Goal: Task Accomplishment & Management: Manage account settings

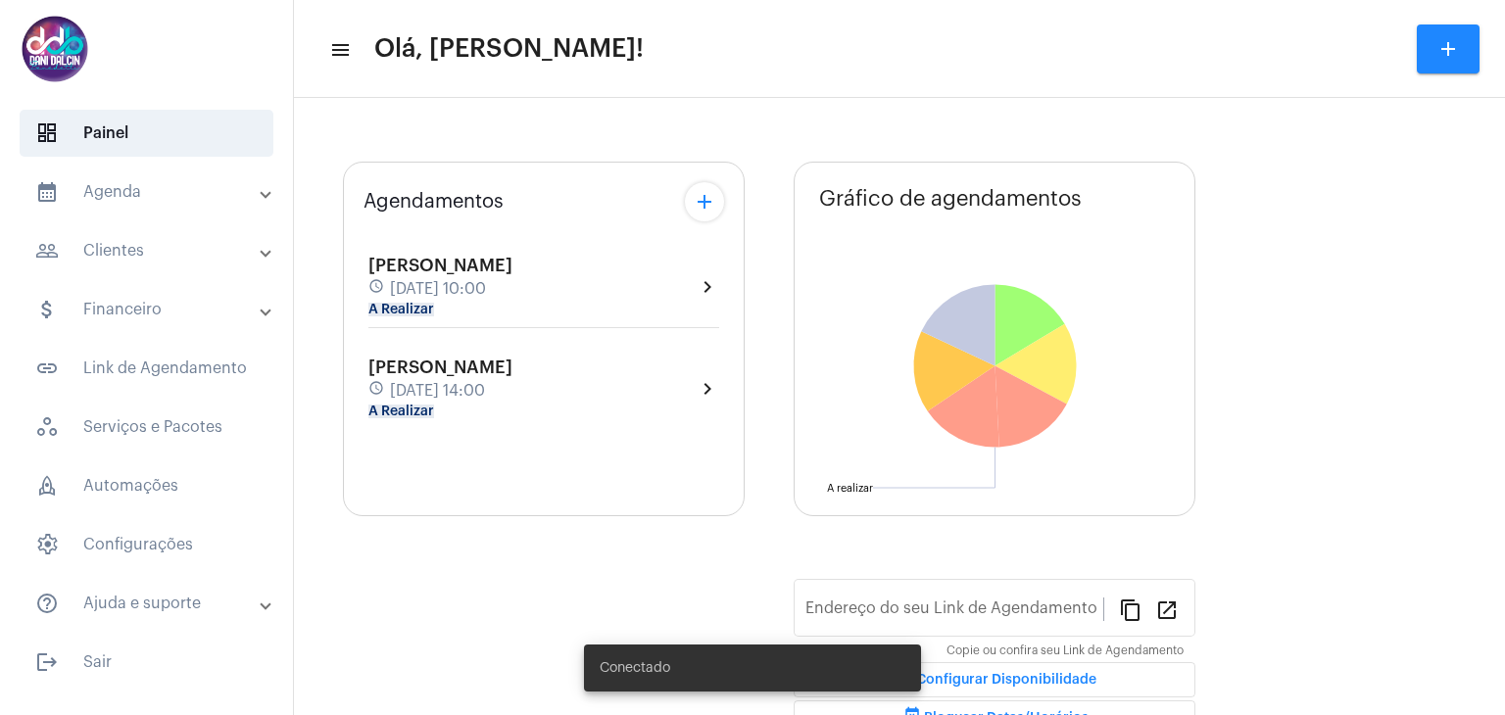
type input "[URL][DOMAIN_NAME]"
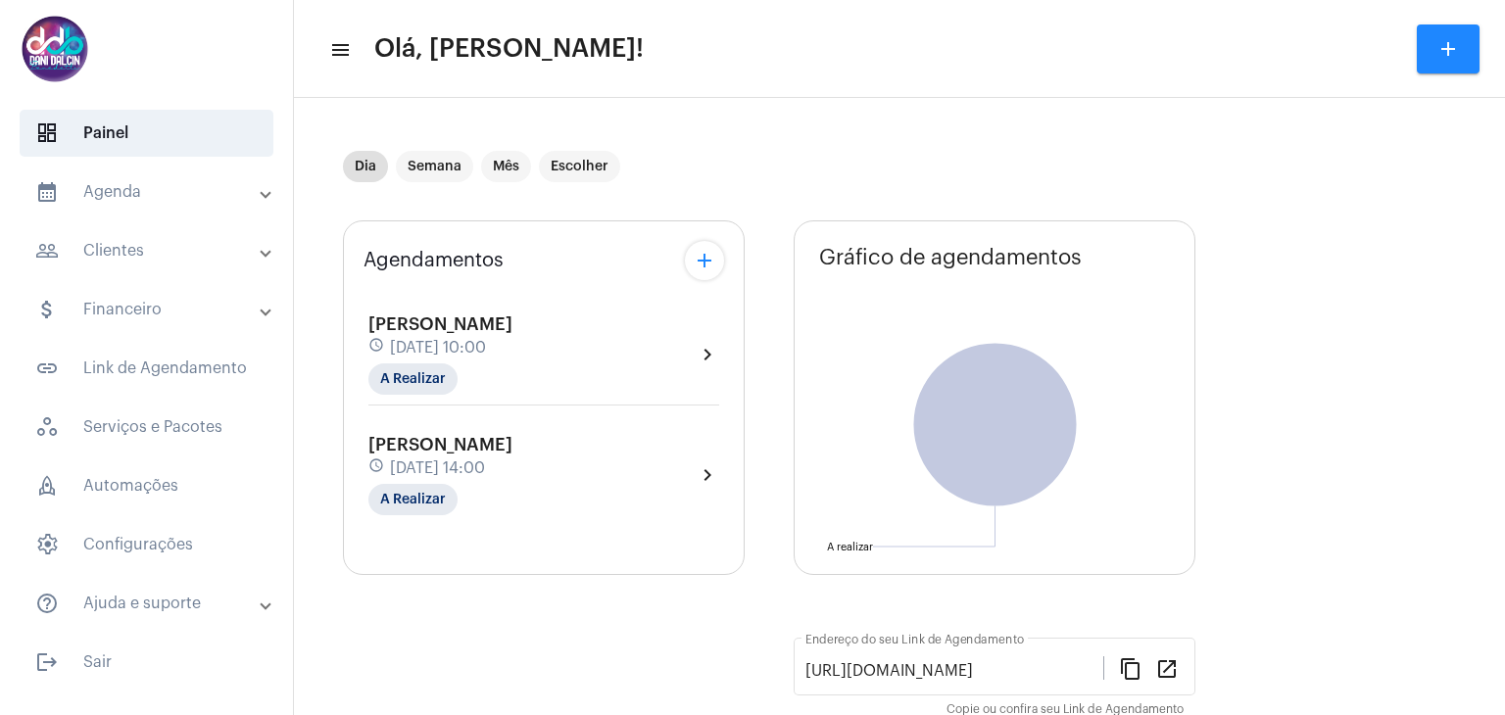
click at [140, 256] on mat-panel-title "people_outline Clientes" at bounding box center [148, 251] width 226 height 24
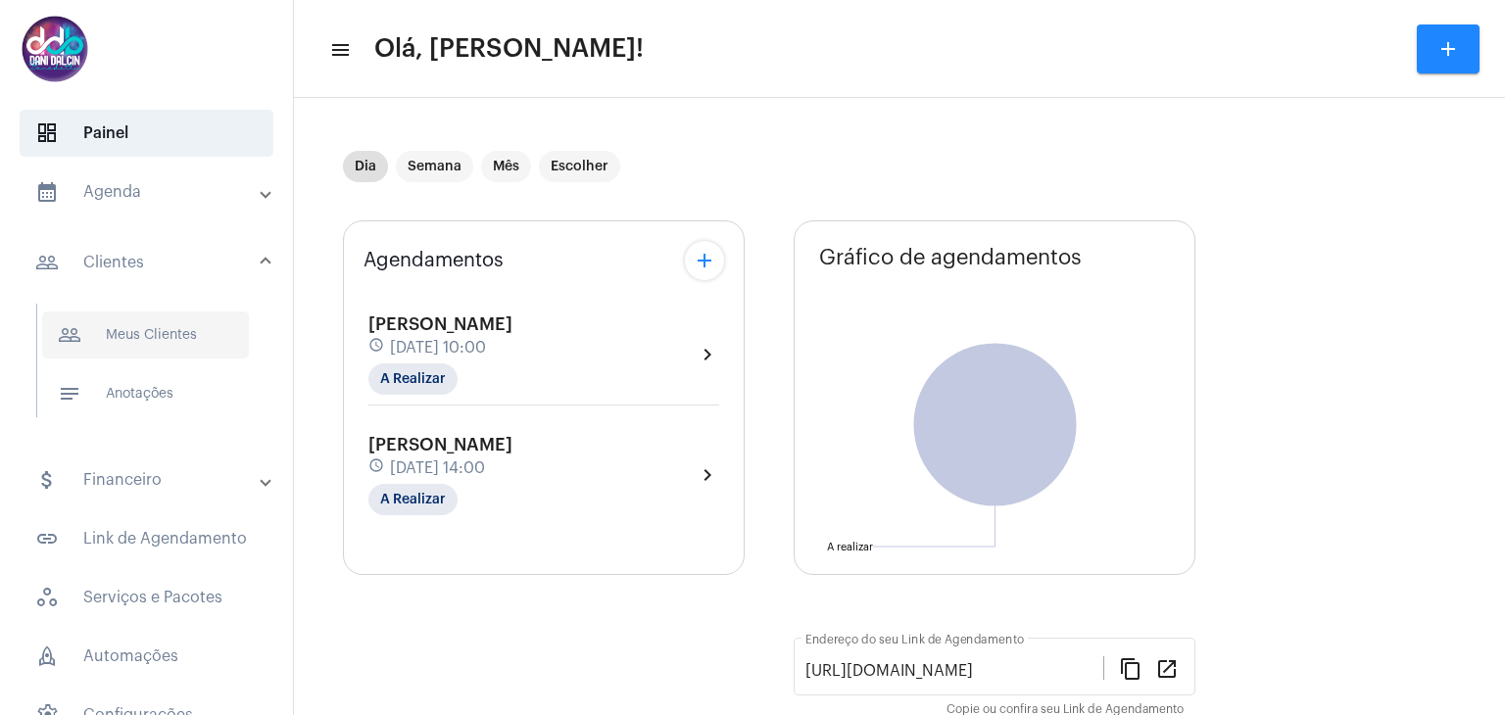
click at [180, 322] on span "people_outline Meus Clientes" at bounding box center [145, 335] width 207 height 47
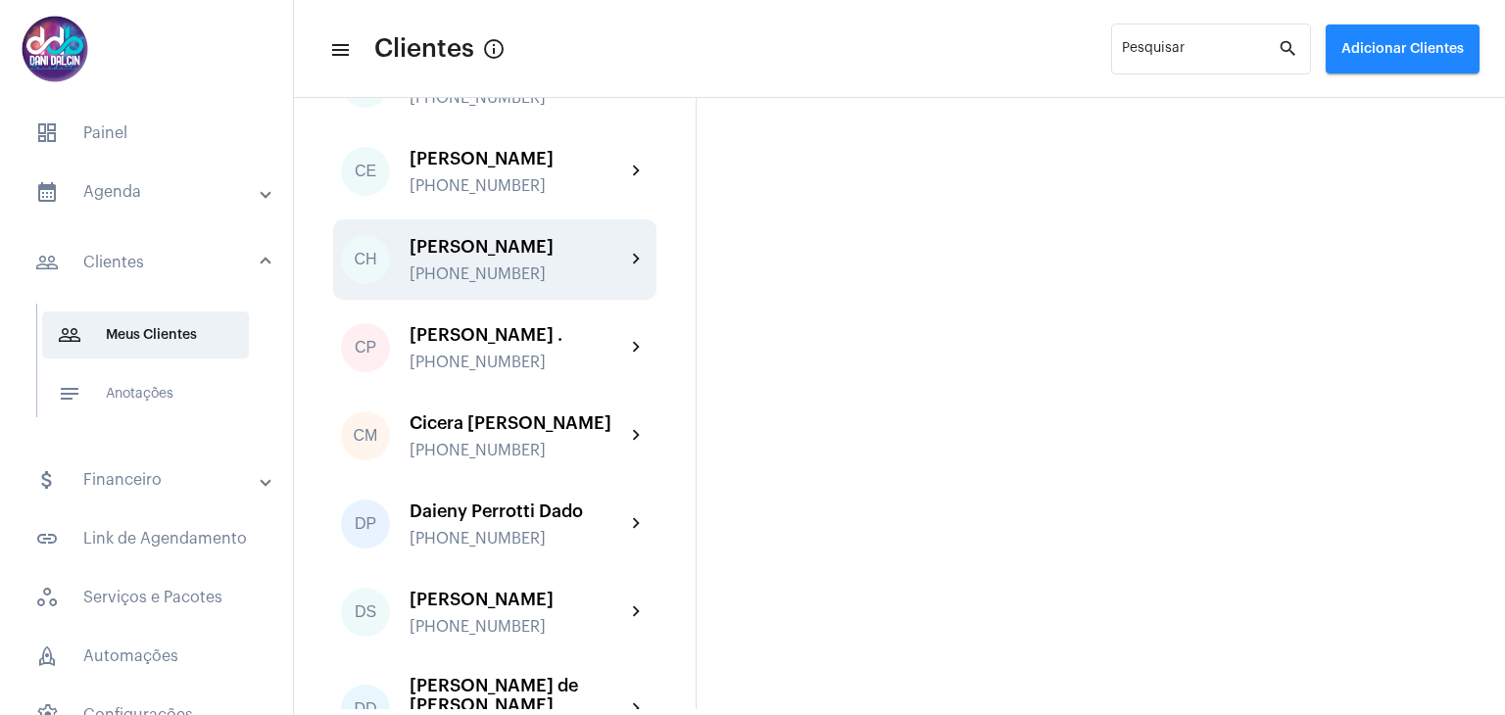
scroll to position [1078, 0]
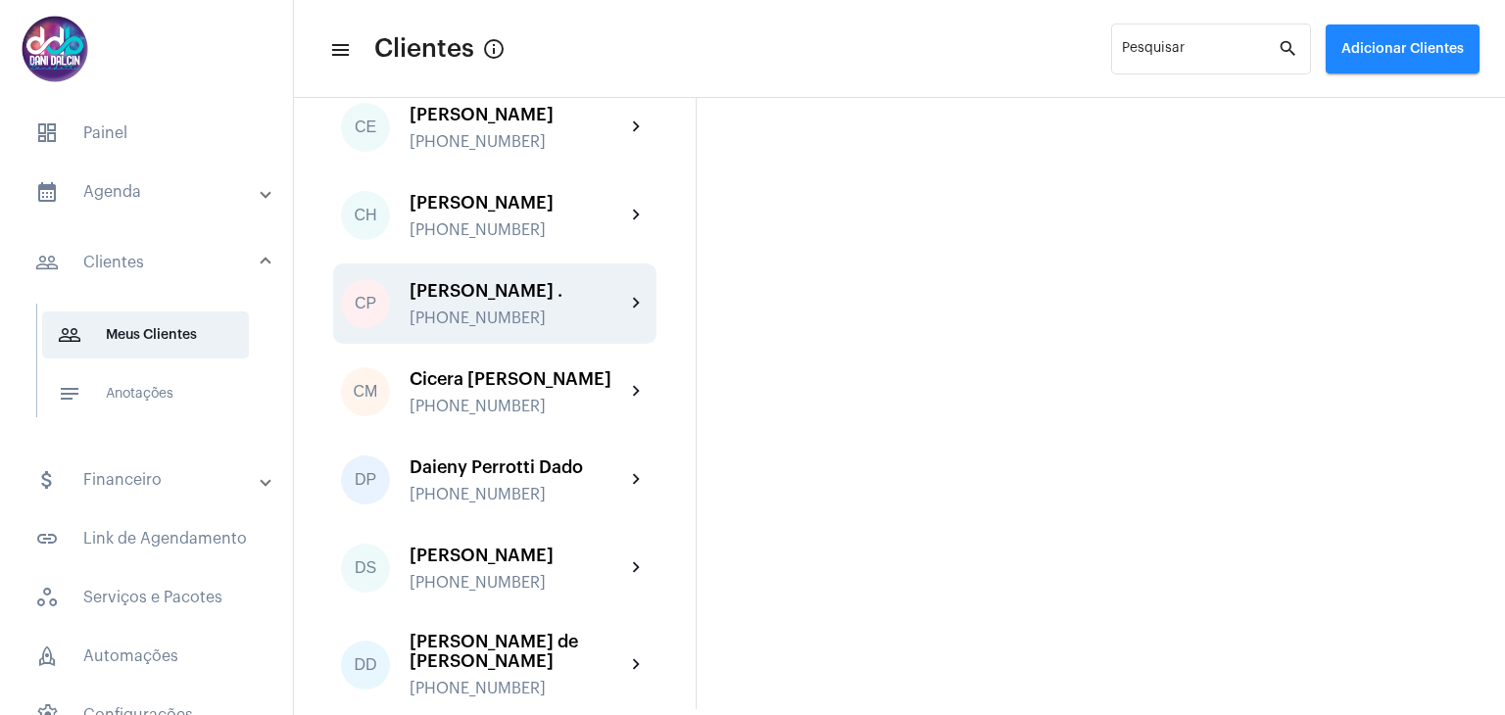
click at [563, 301] on div "[PERSON_NAME] ." at bounding box center [517, 291] width 216 height 20
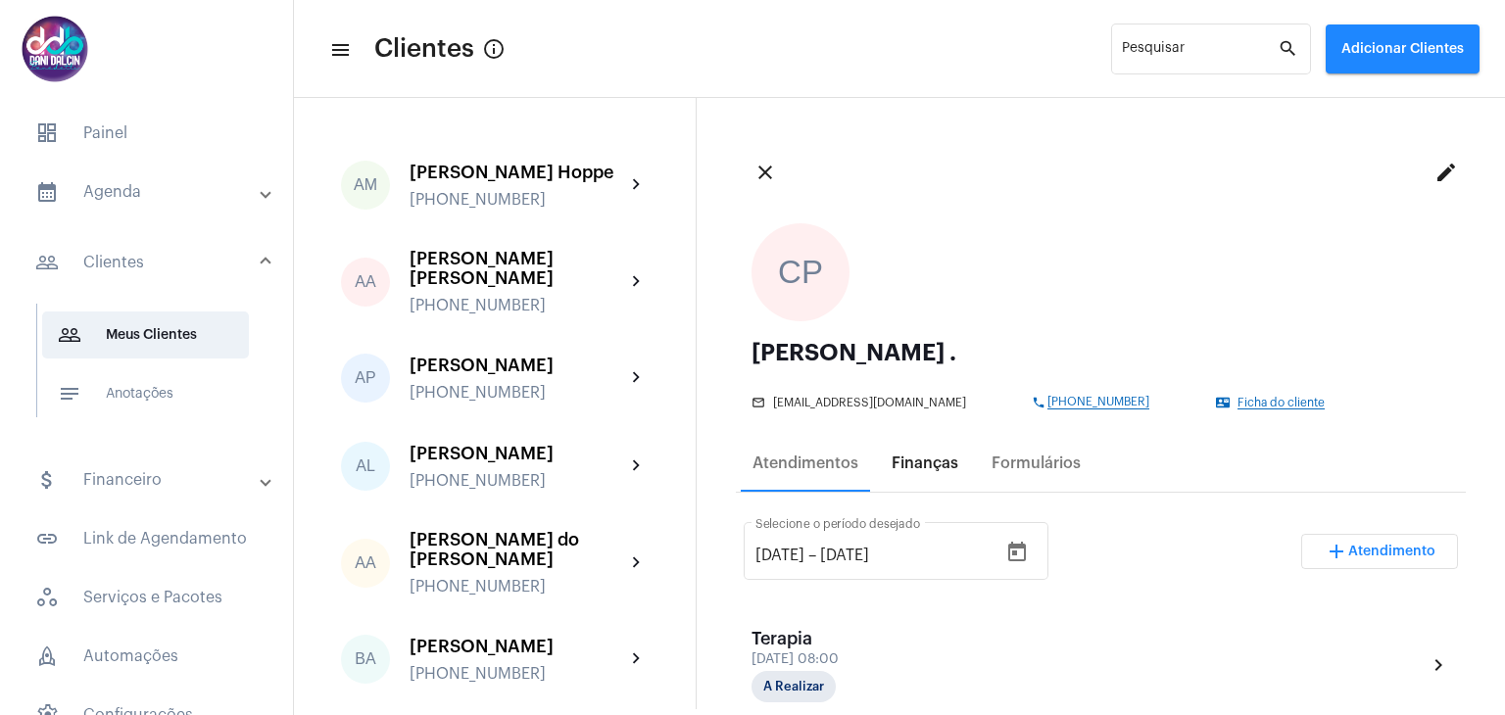
click at [932, 468] on div "Finanças" at bounding box center [924, 464] width 67 height 18
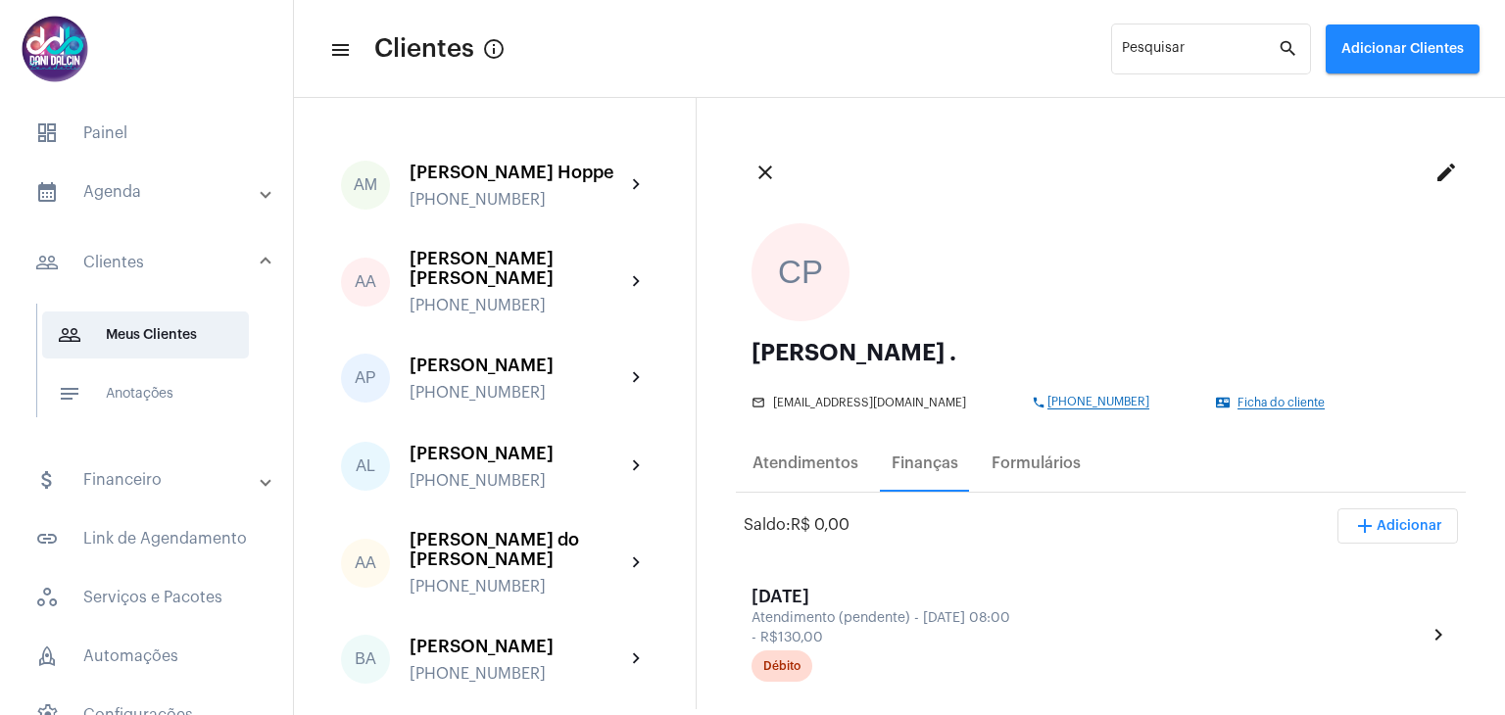
click at [181, 188] on mat-panel-title "calendar_month_outlined Agenda" at bounding box center [148, 192] width 226 height 24
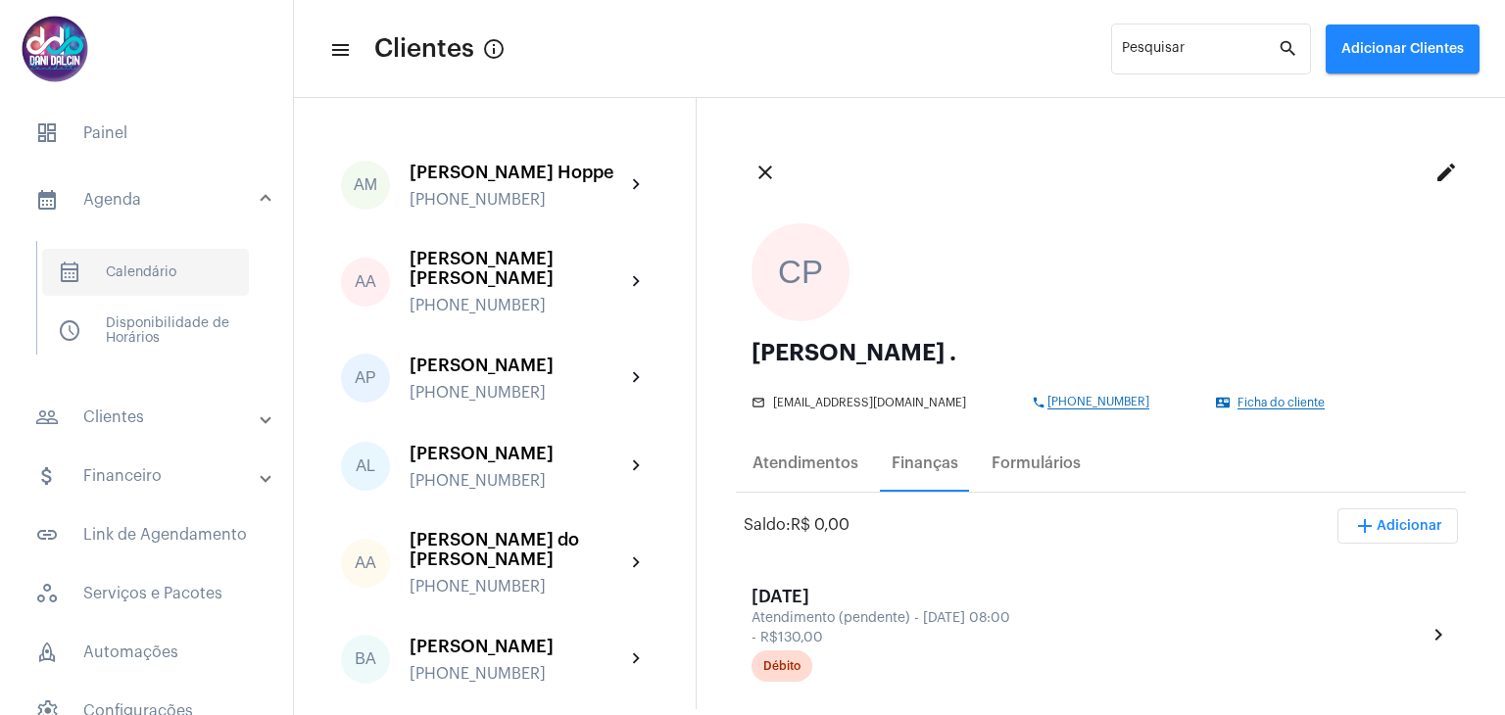
click at [149, 266] on span "calendar_month_outlined Calendário" at bounding box center [145, 272] width 207 height 47
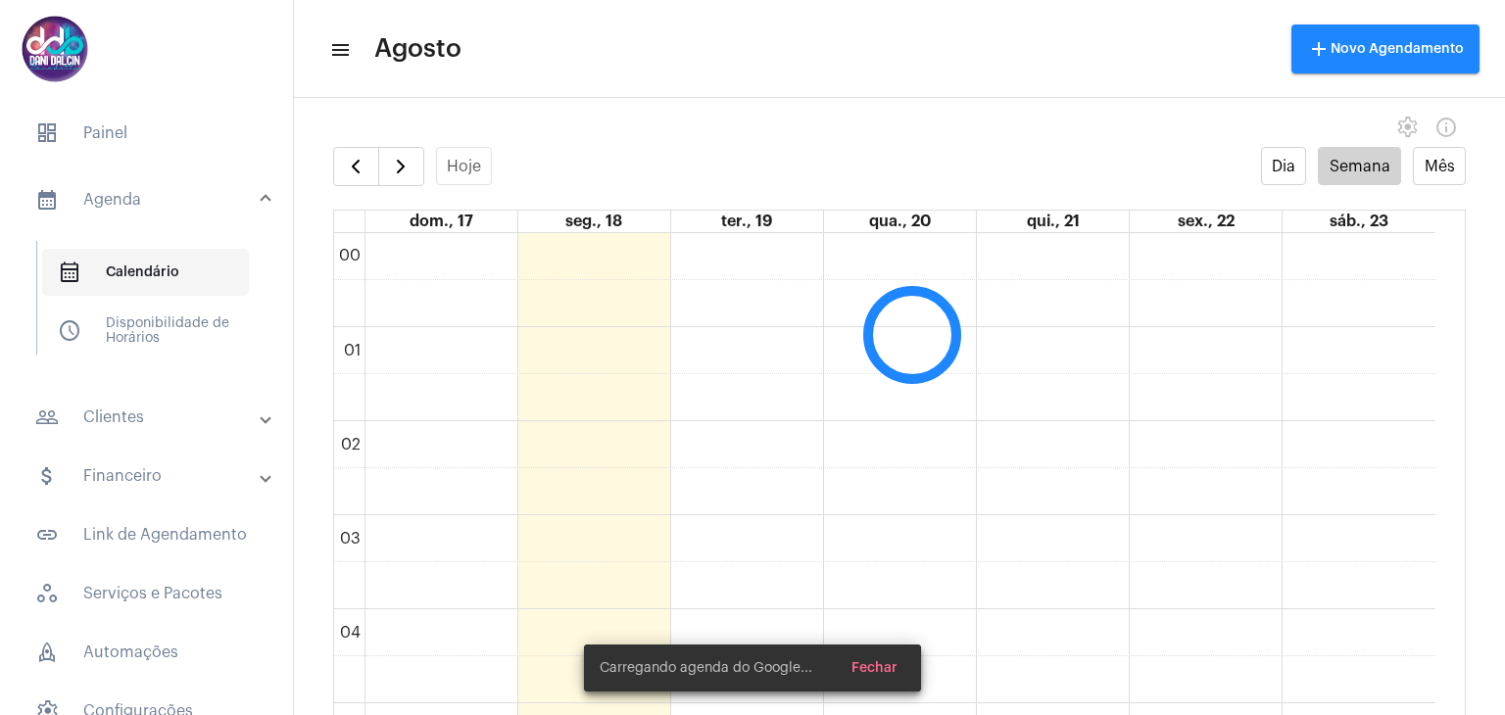
scroll to position [566, 0]
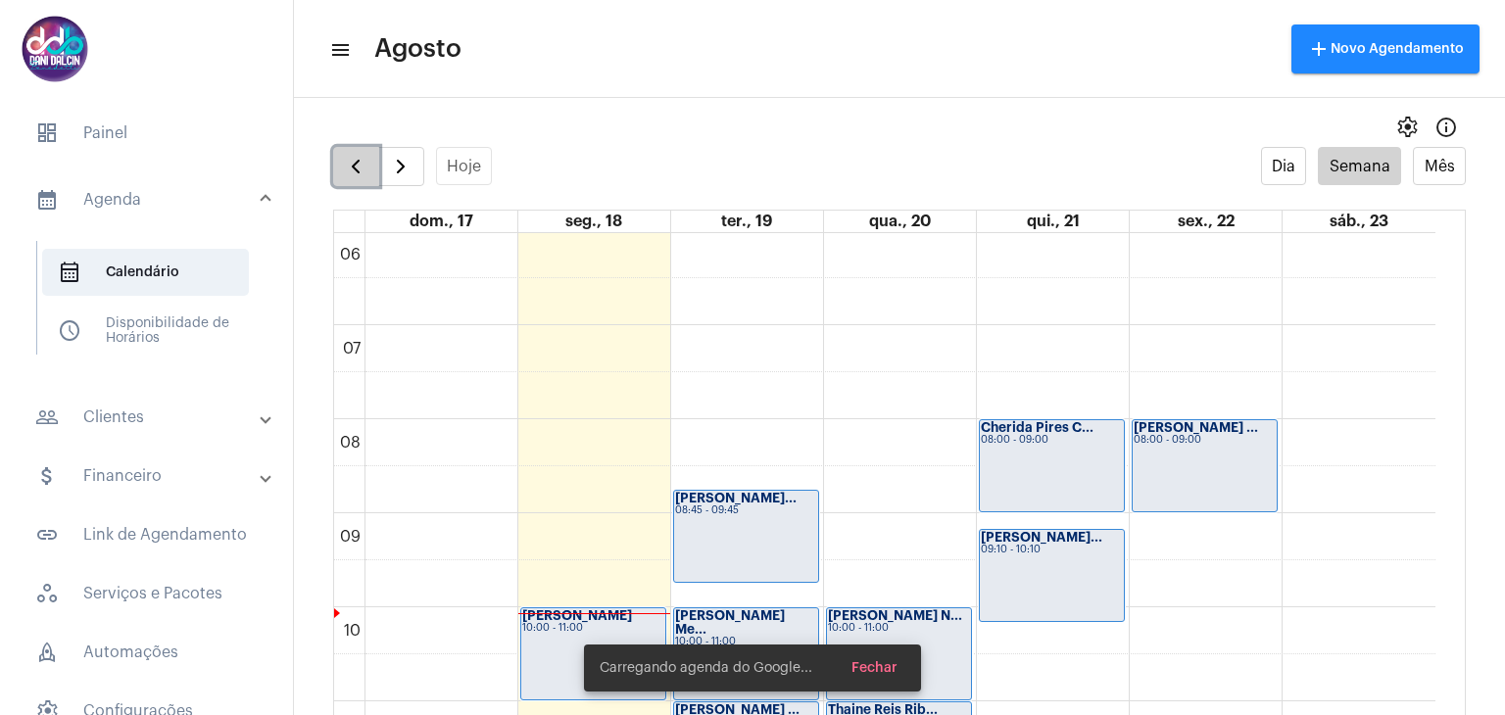
click at [360, 155] on span "button" at bounding box center [356, 167] width 24 height 24
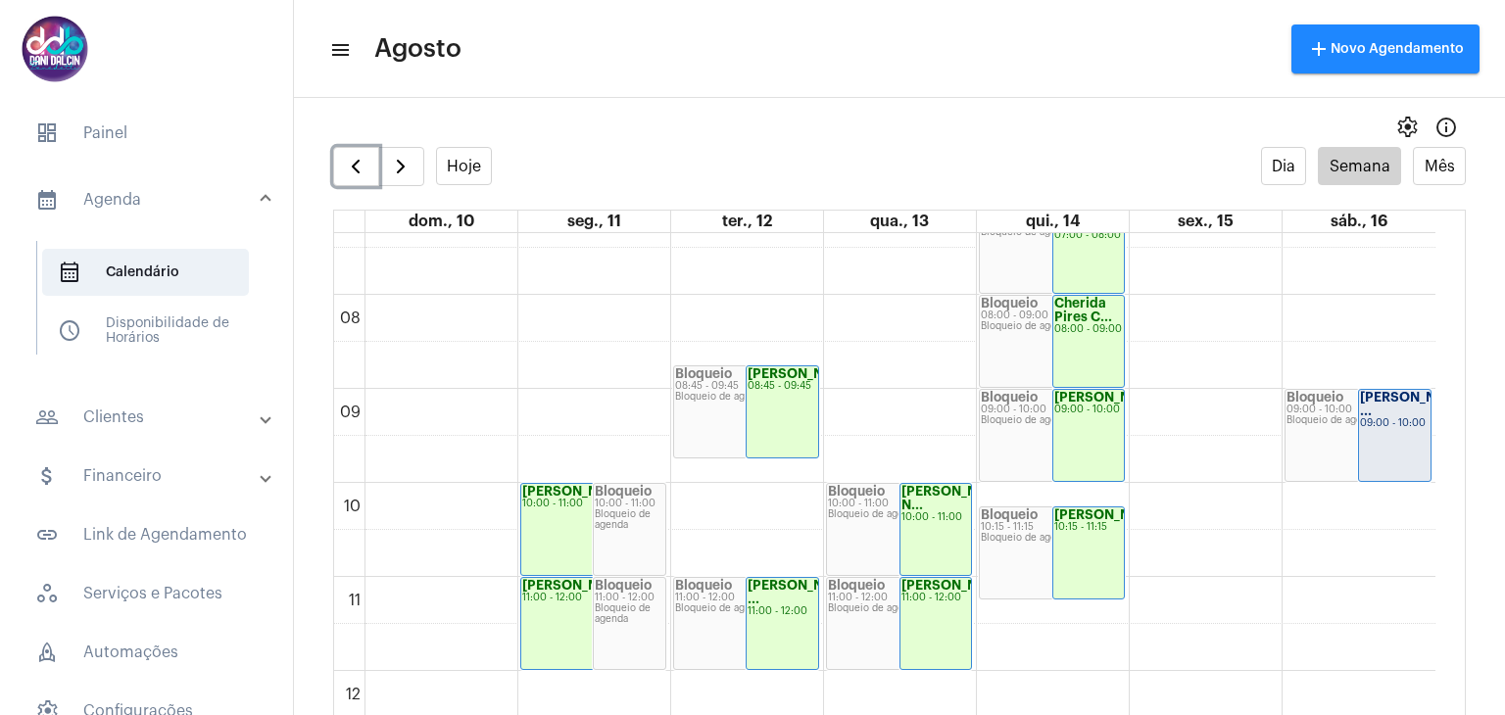
scroll to position [657, 0]
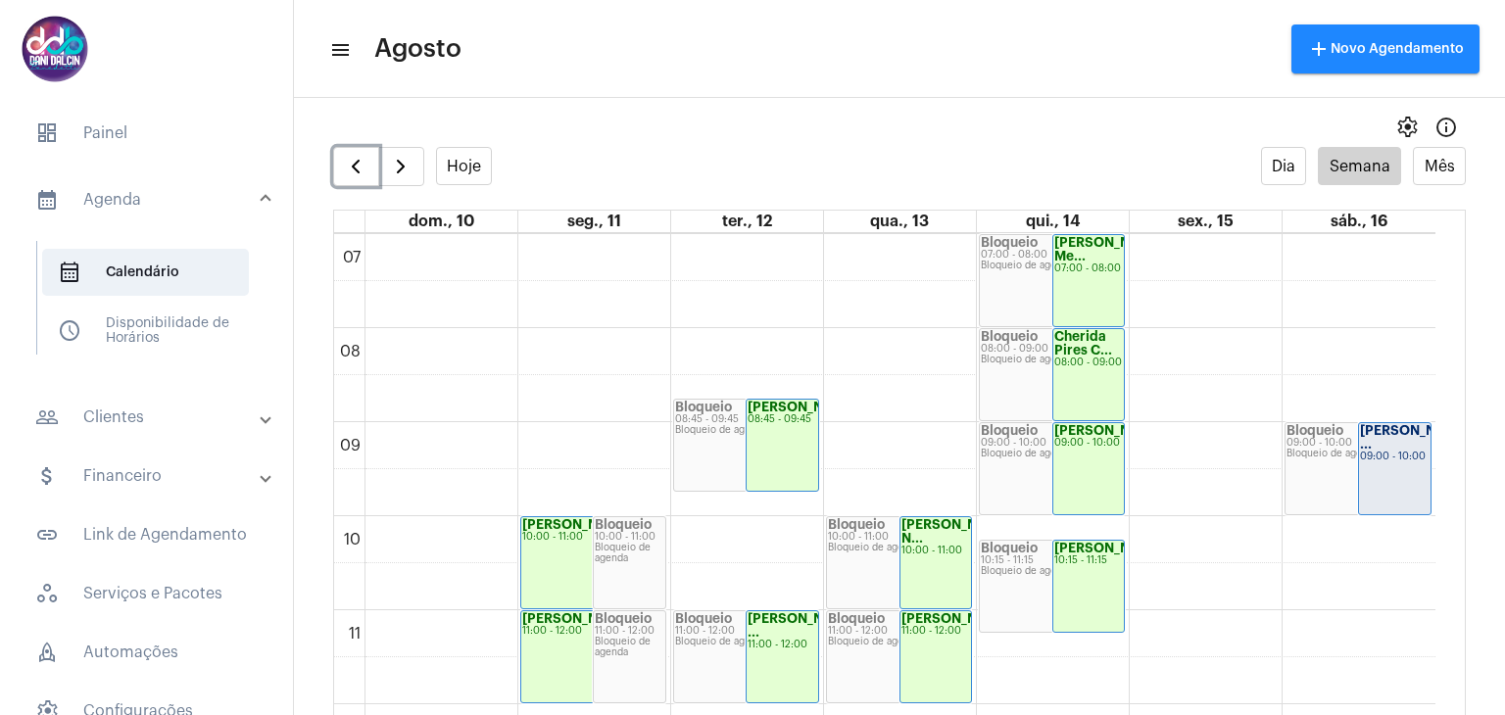
click at [1381, 435] on strong "[PERSON_NAME] ..." at bounding box center [1415, 437] width 110 height 26
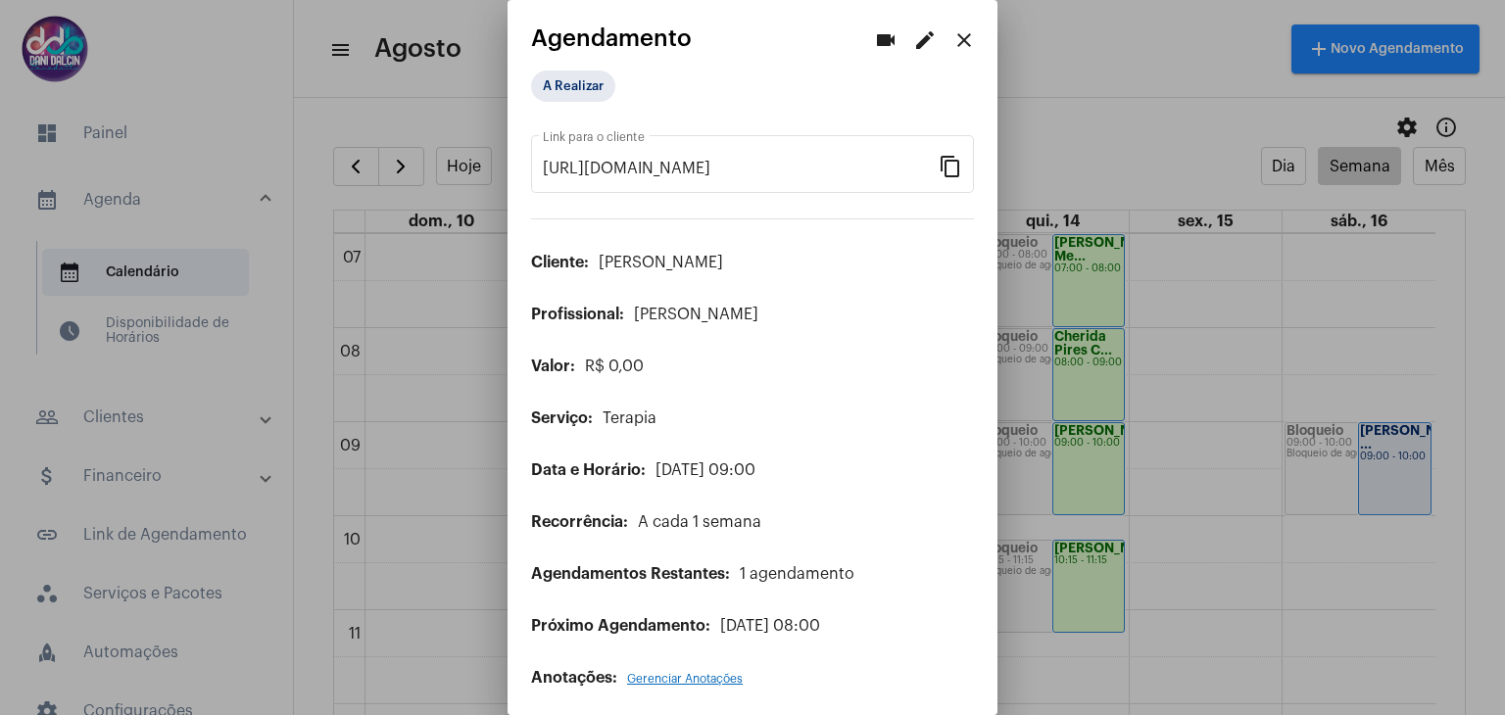
scroll to position [9, 0]
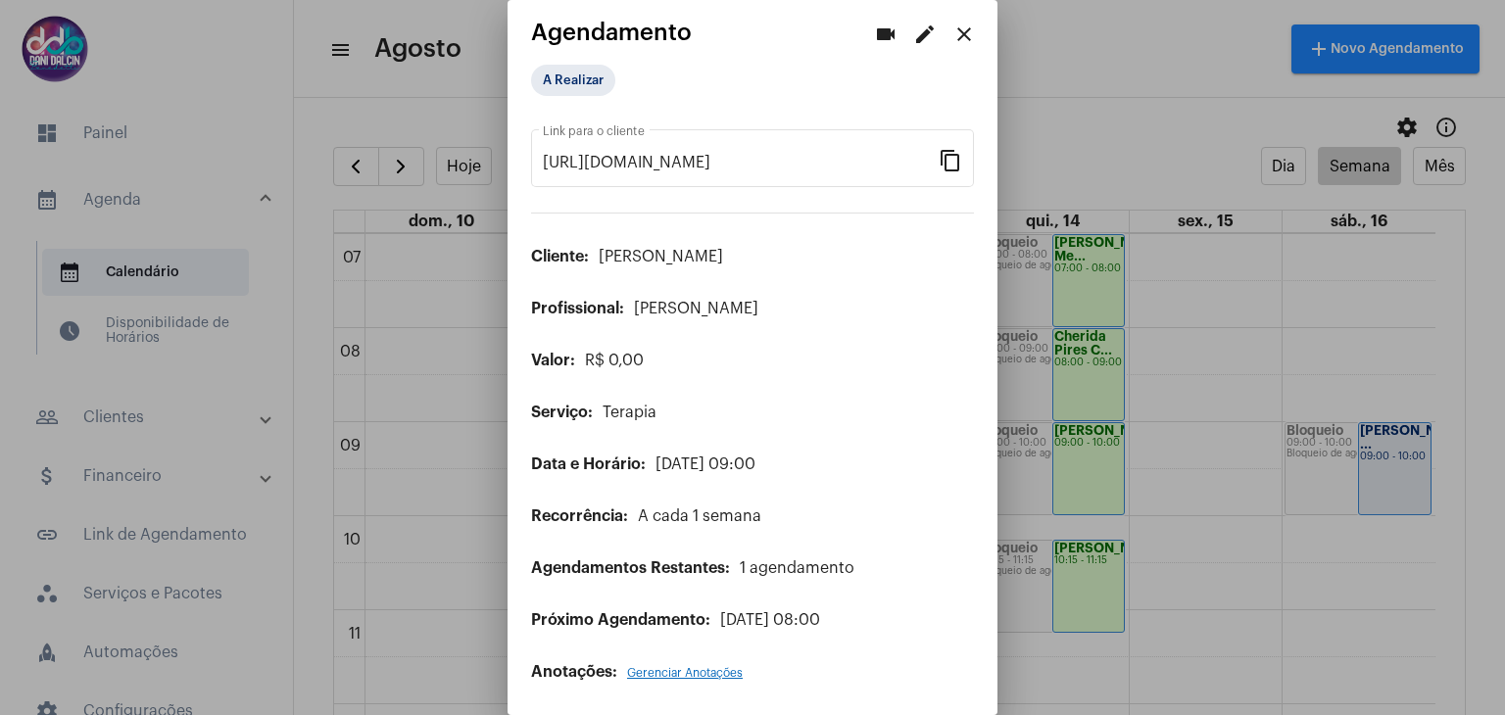
click at [913, 40] on mat-icon "edit" at bounding box center [925, 35] width 24 height 24
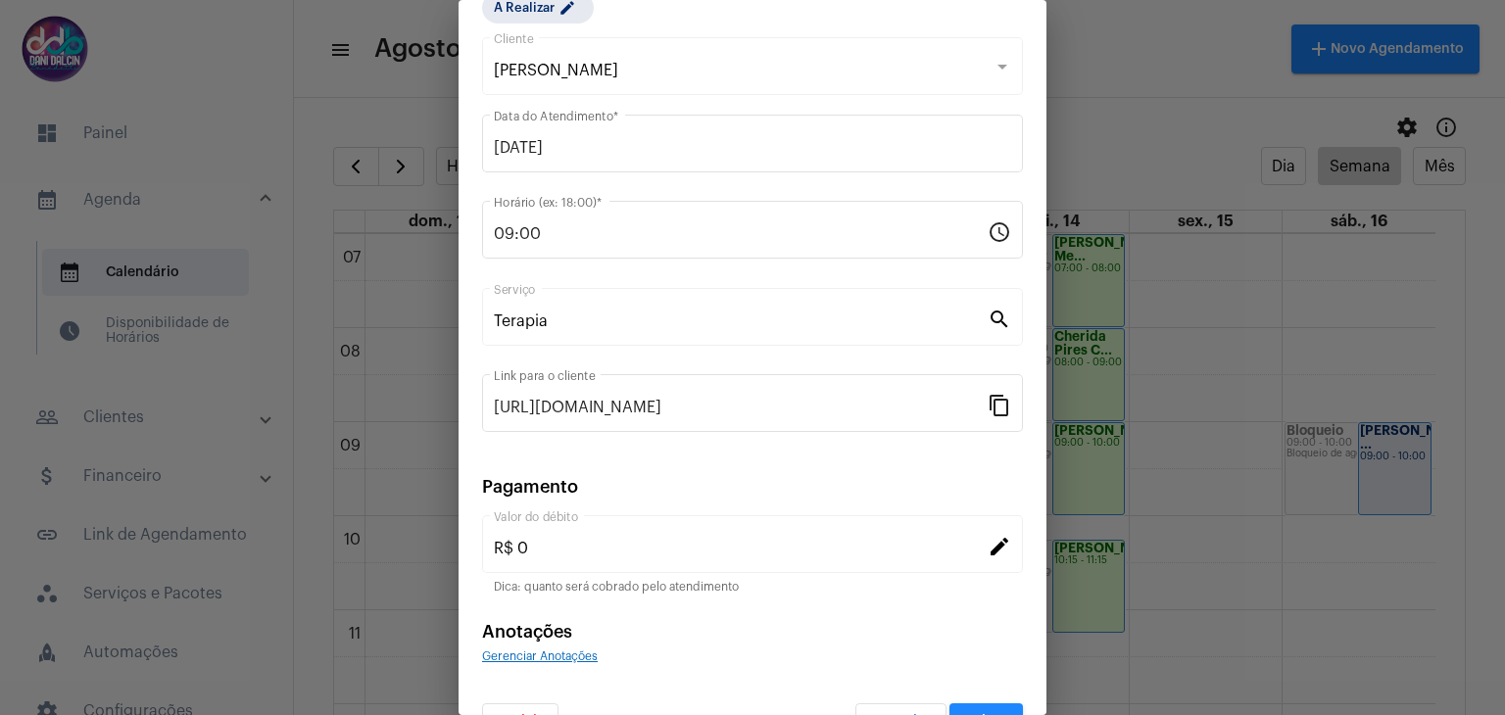
scroll to position [125, 0]
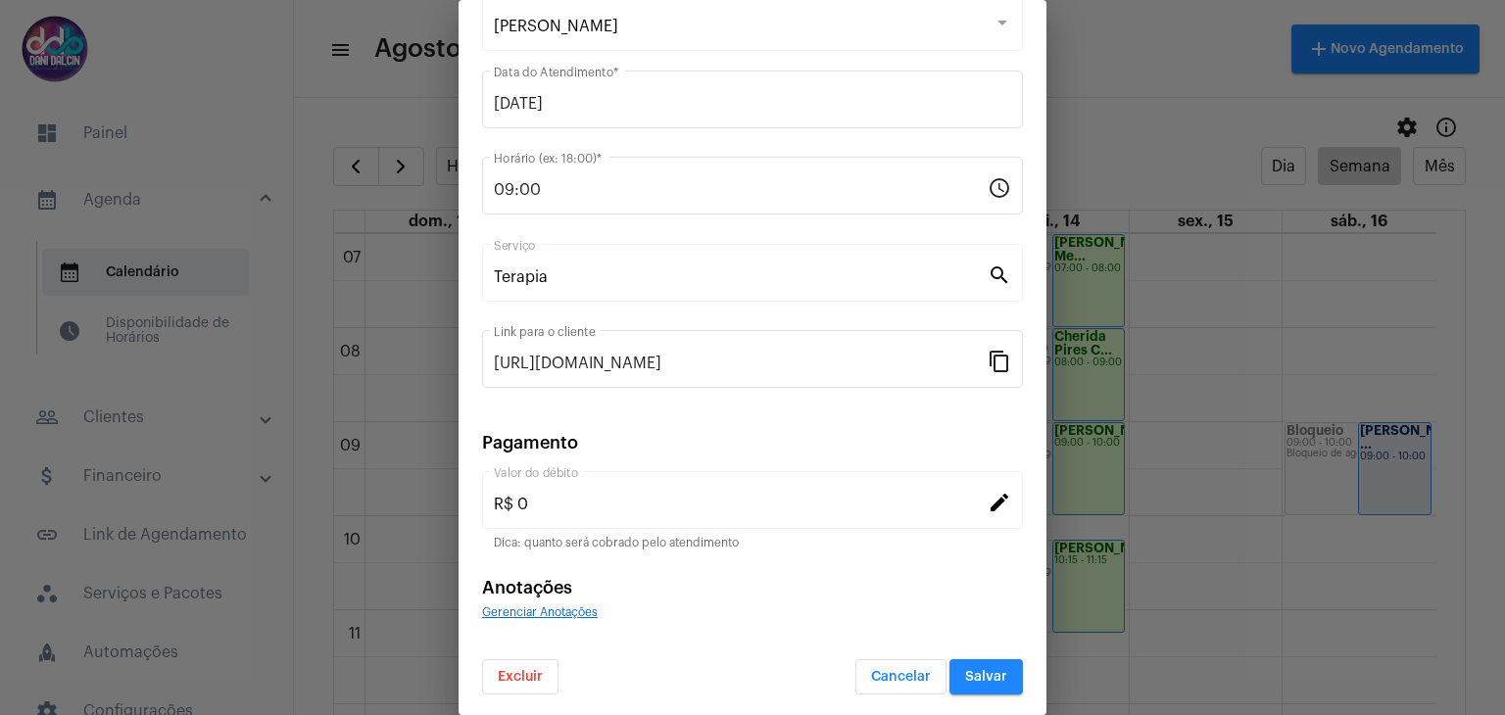
click at [518, 679] on span "Excluir" at bounding box center [520, 677] width 45 height 14
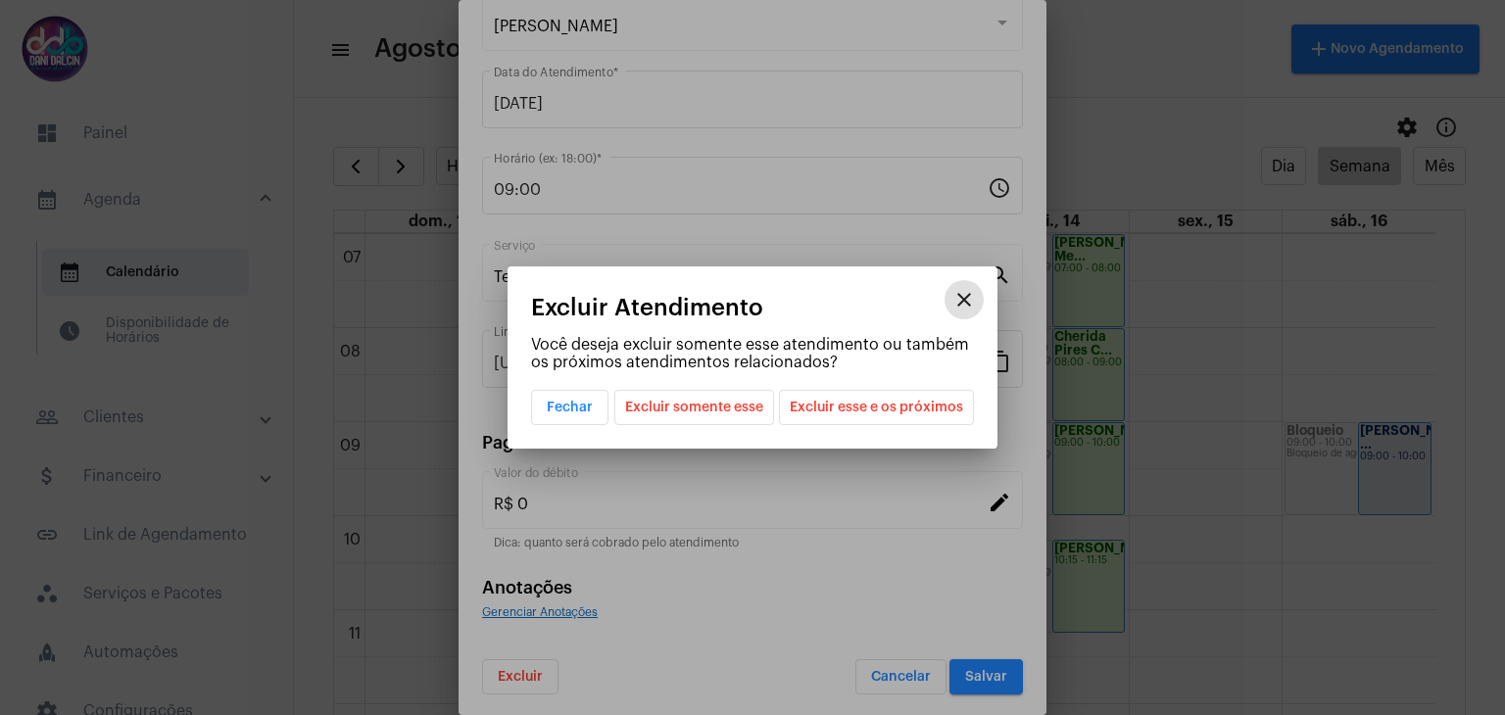
click at [722, 407] on span "Excluir somente esse" at bounding box center [694, 407] width 138 height 33
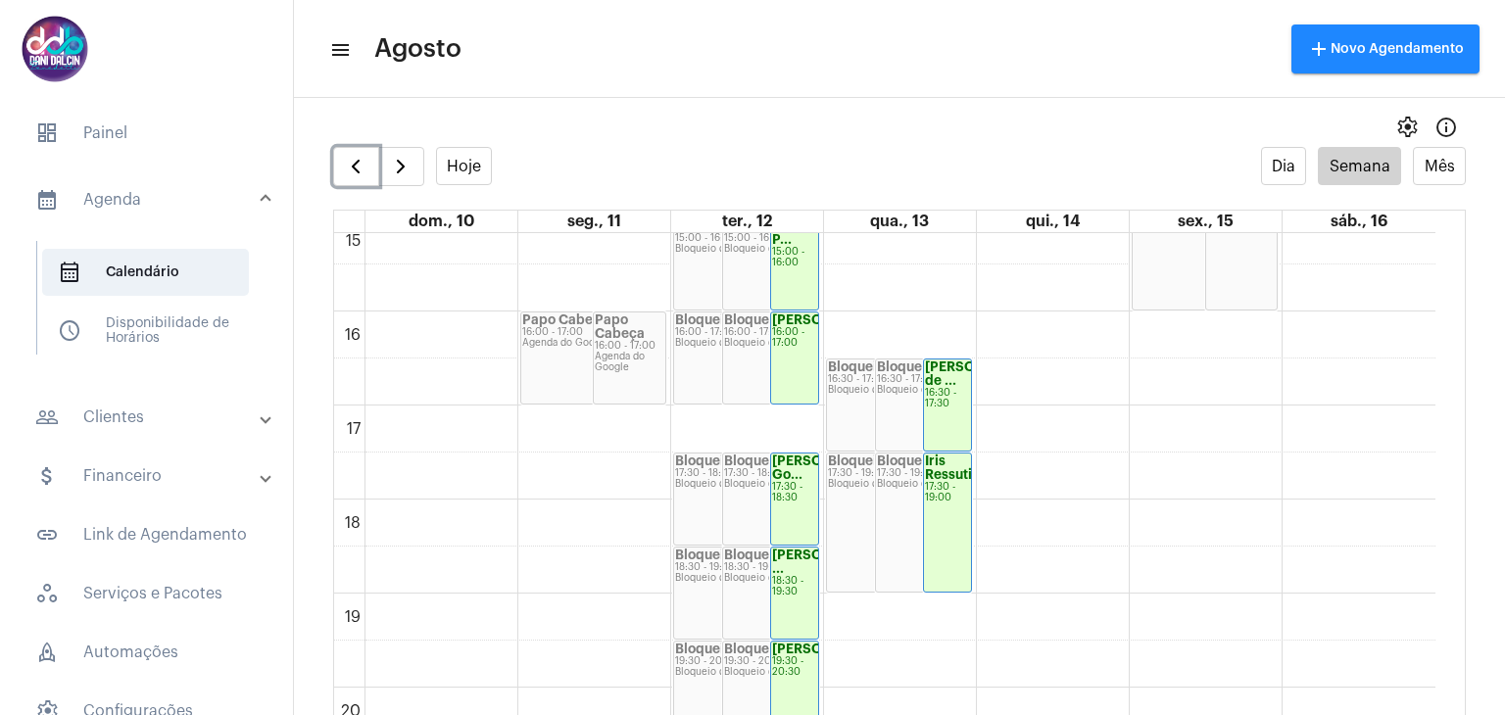
scroll to position [1539, 0]
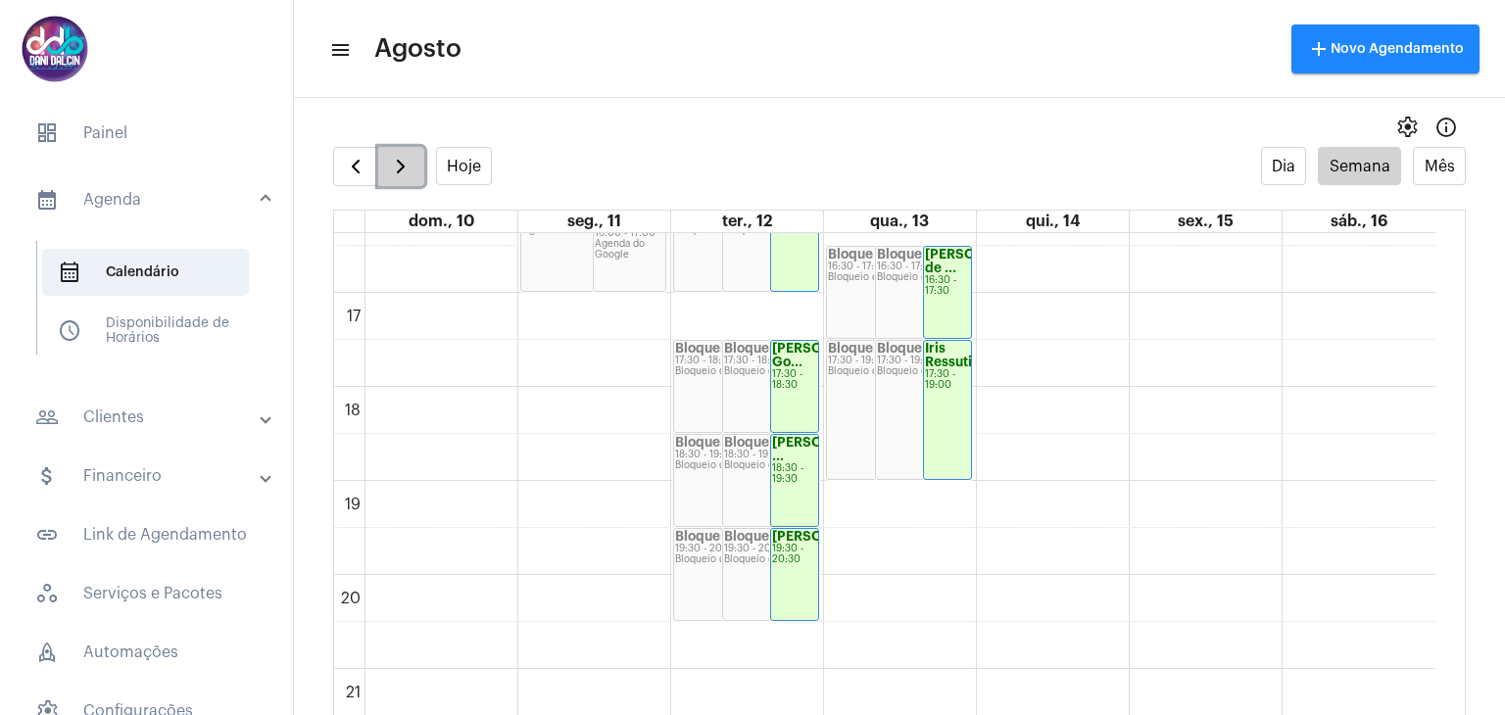
click at [392, 165] on span "button" at bounding box center [401, 167] width 24 height 24
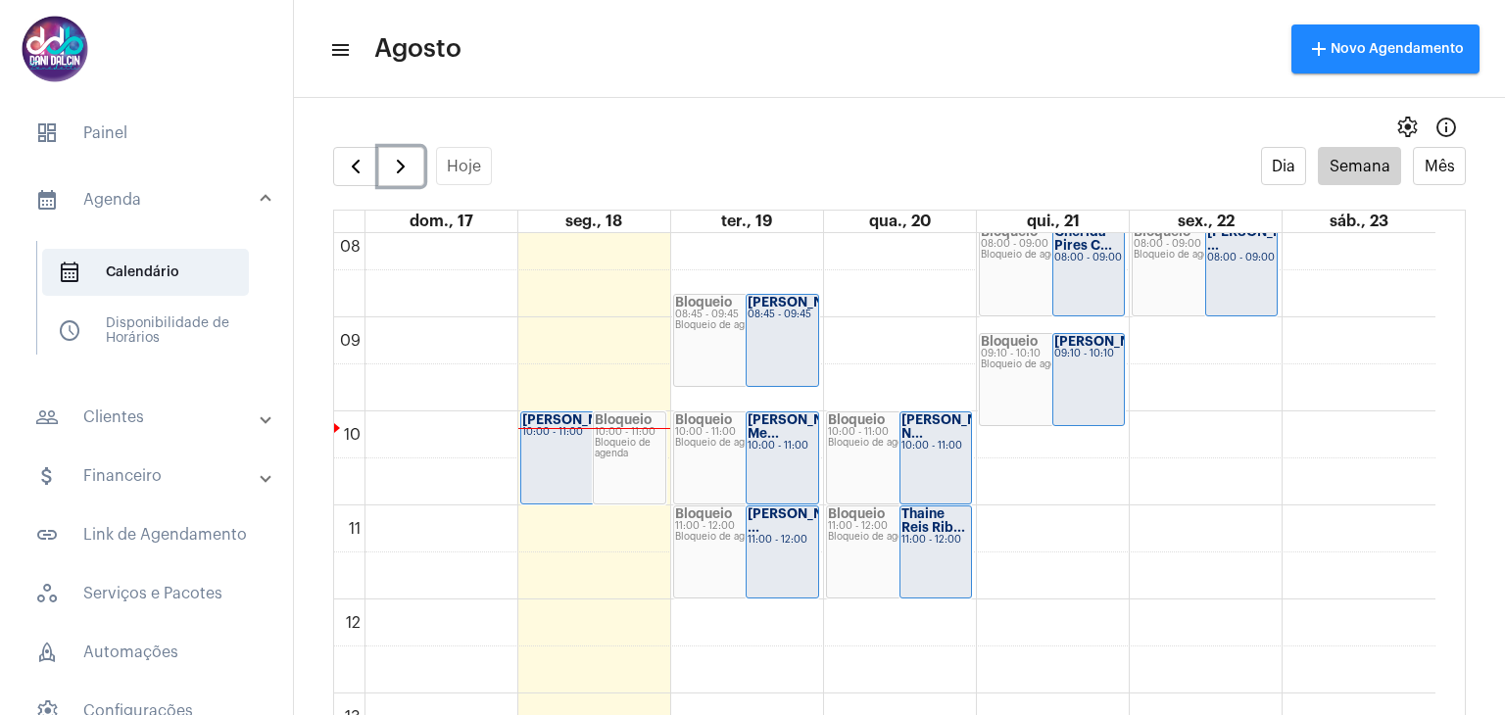
scroll to position [1056, 0]
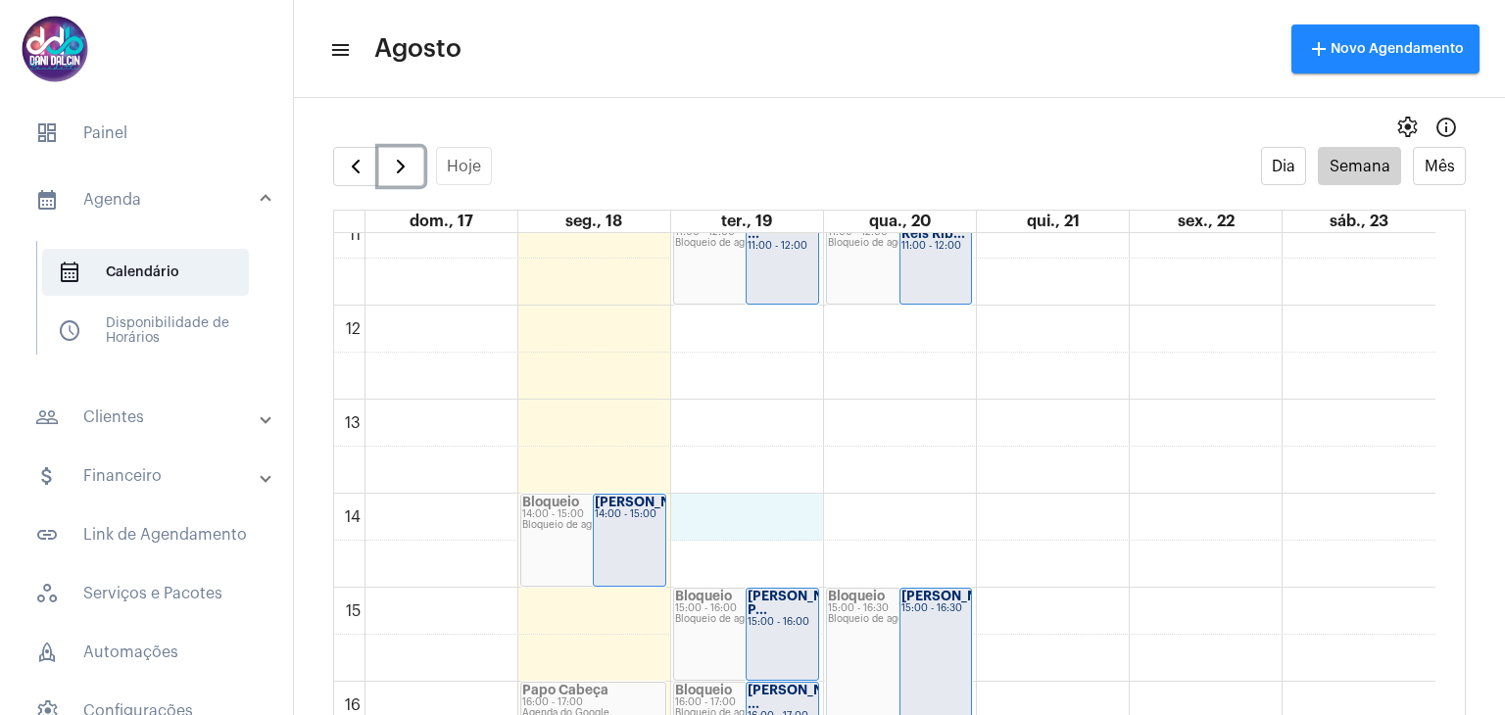
click at [786, 504] on div "00 01 02 03 04 05 06 07 08 09 10 11 12 13 14 15 16 17 18 19 20 21 22 23 [PERSON…" at bounding box center [884, 305] width 1101 height 2257
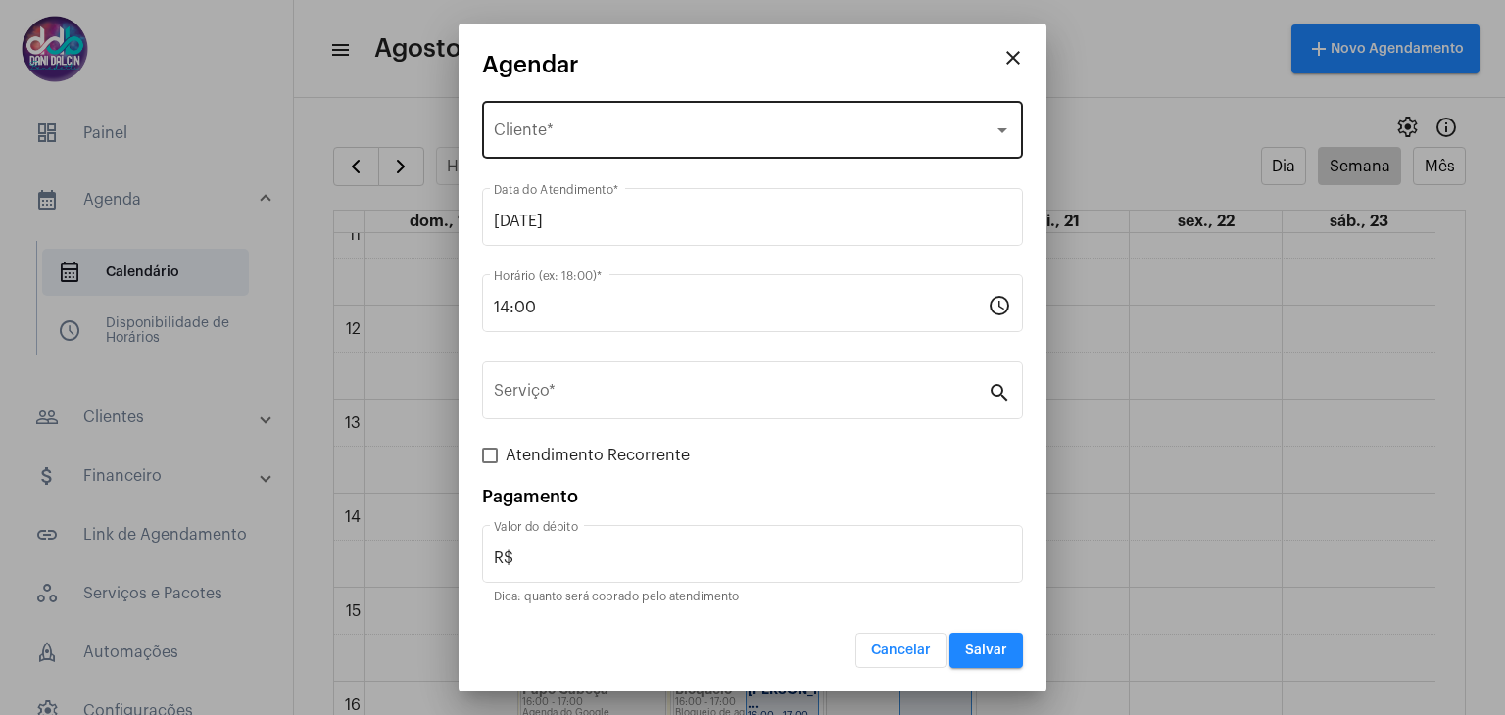
click at [679, 146] on div "Selecione o Cliente Cliente *" at bounding box center [752, 128] width 517 height 62
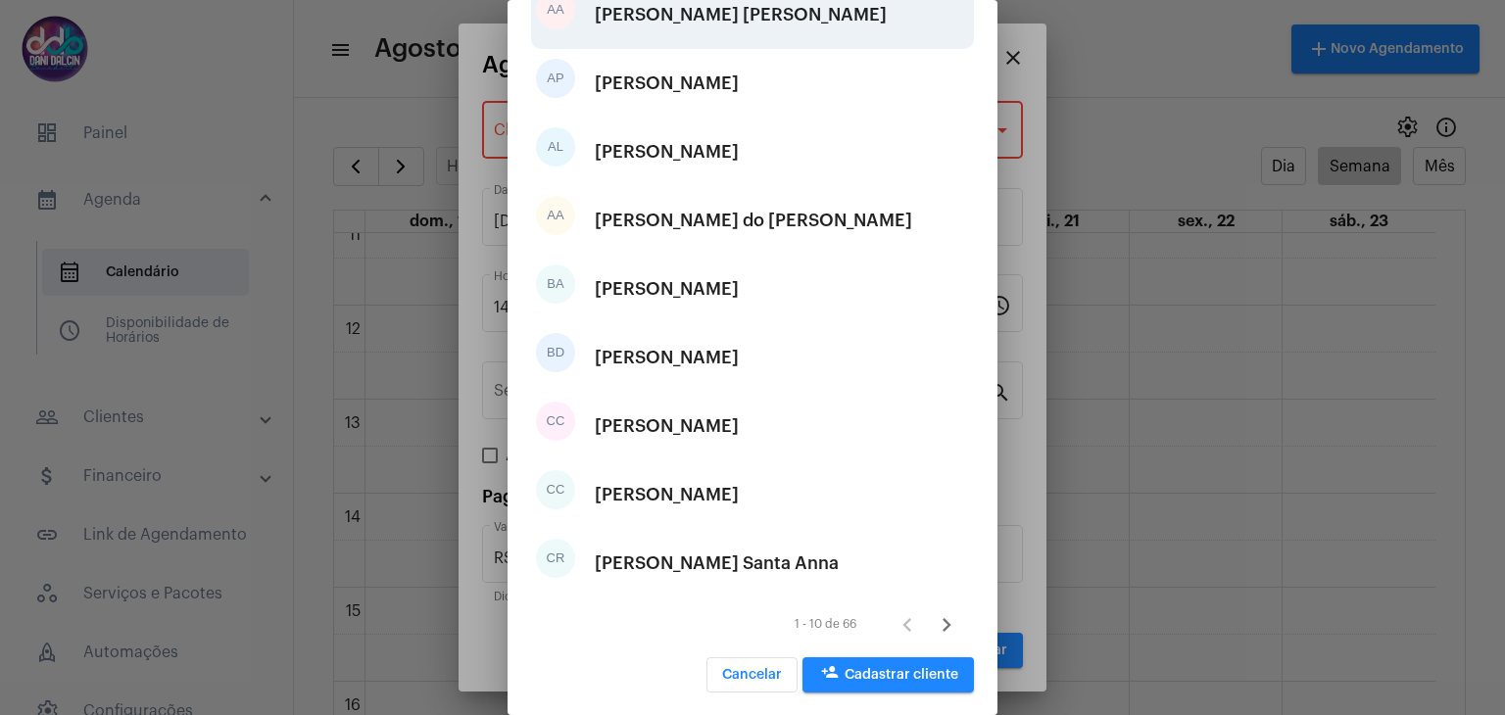
scroll to position [245, 0]
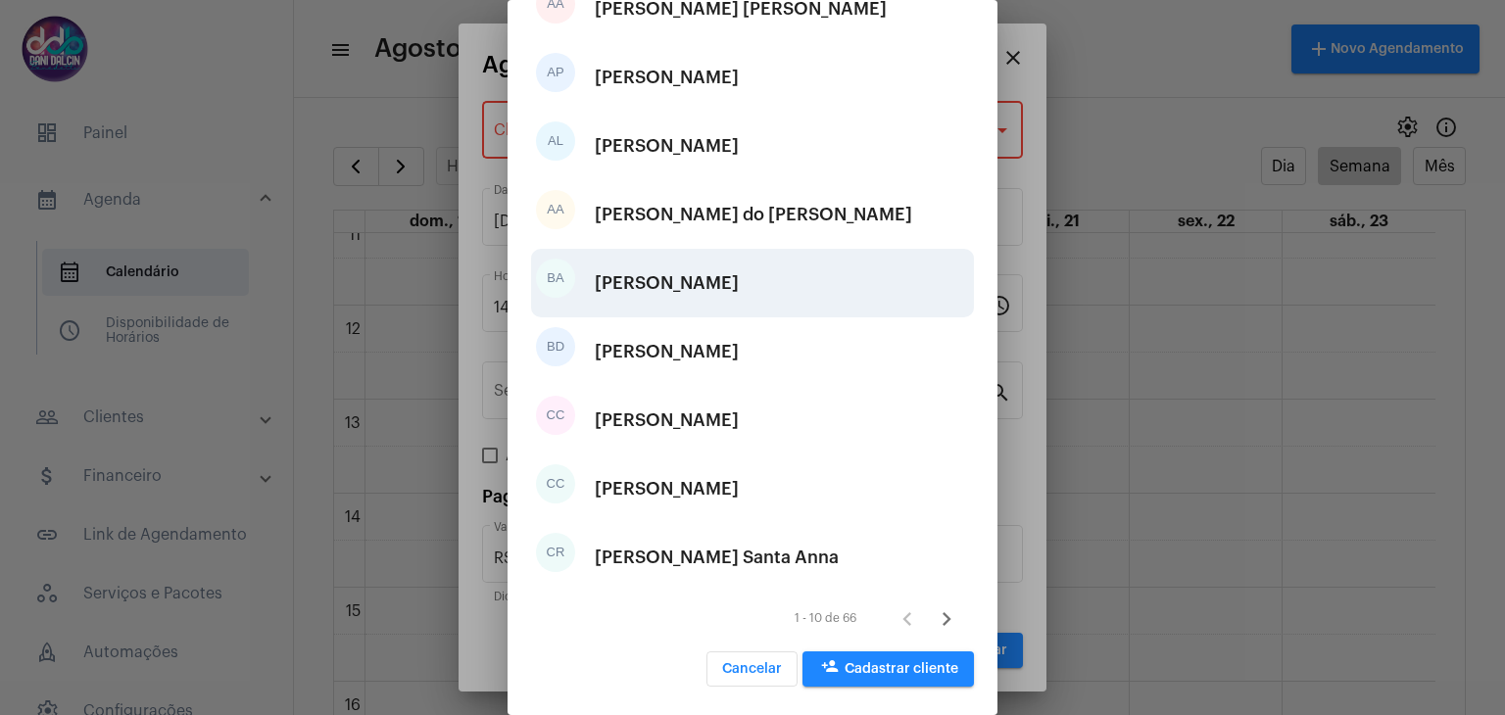
click at [739, 292] on div "[PERSON_NAME]" at bounding box center [667, 283] width 144 height 59
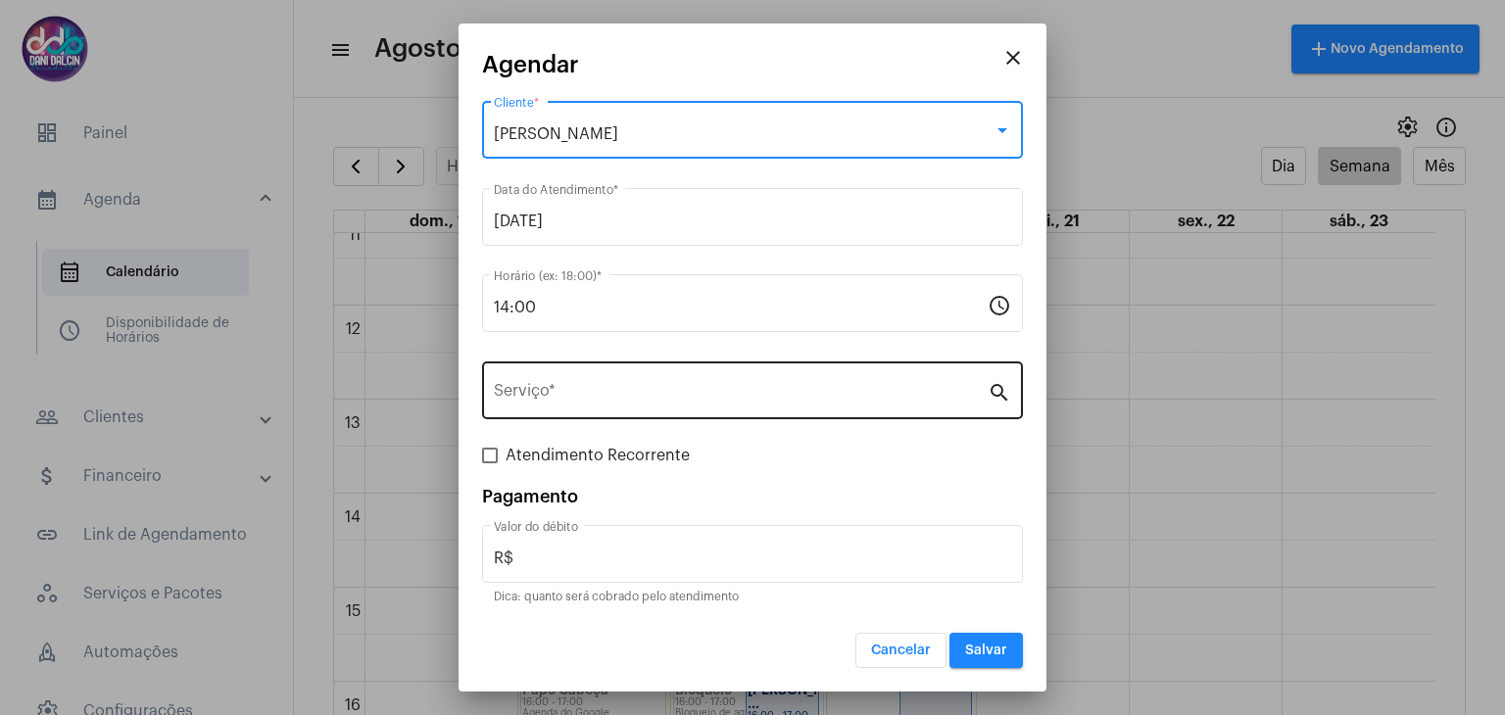
click at [658, 394] on input "Serviço *" at bounding box center [741, 395] width 494 height 18
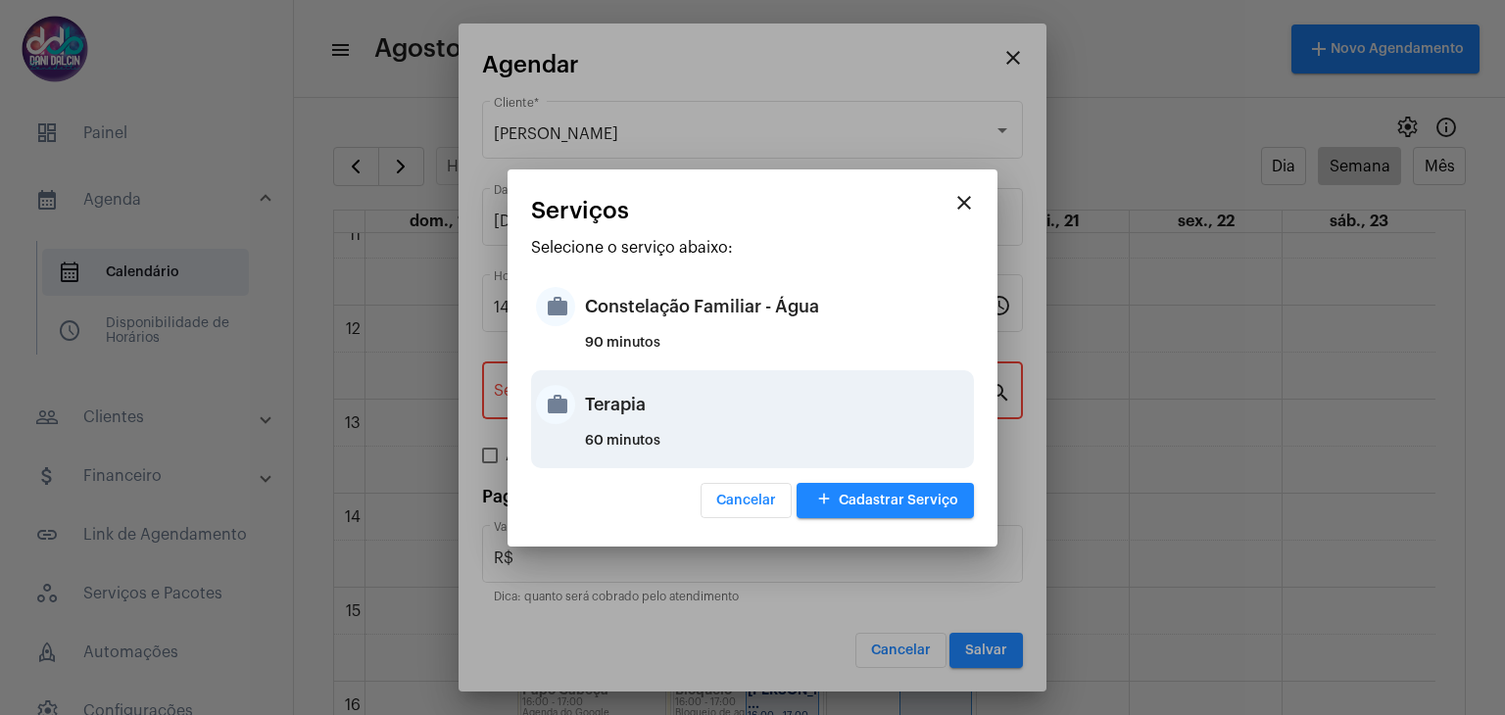
click at [643, 410] on div "Terapia" at bounding box center [777, 404] width 384 height 59
type input "Terapia"
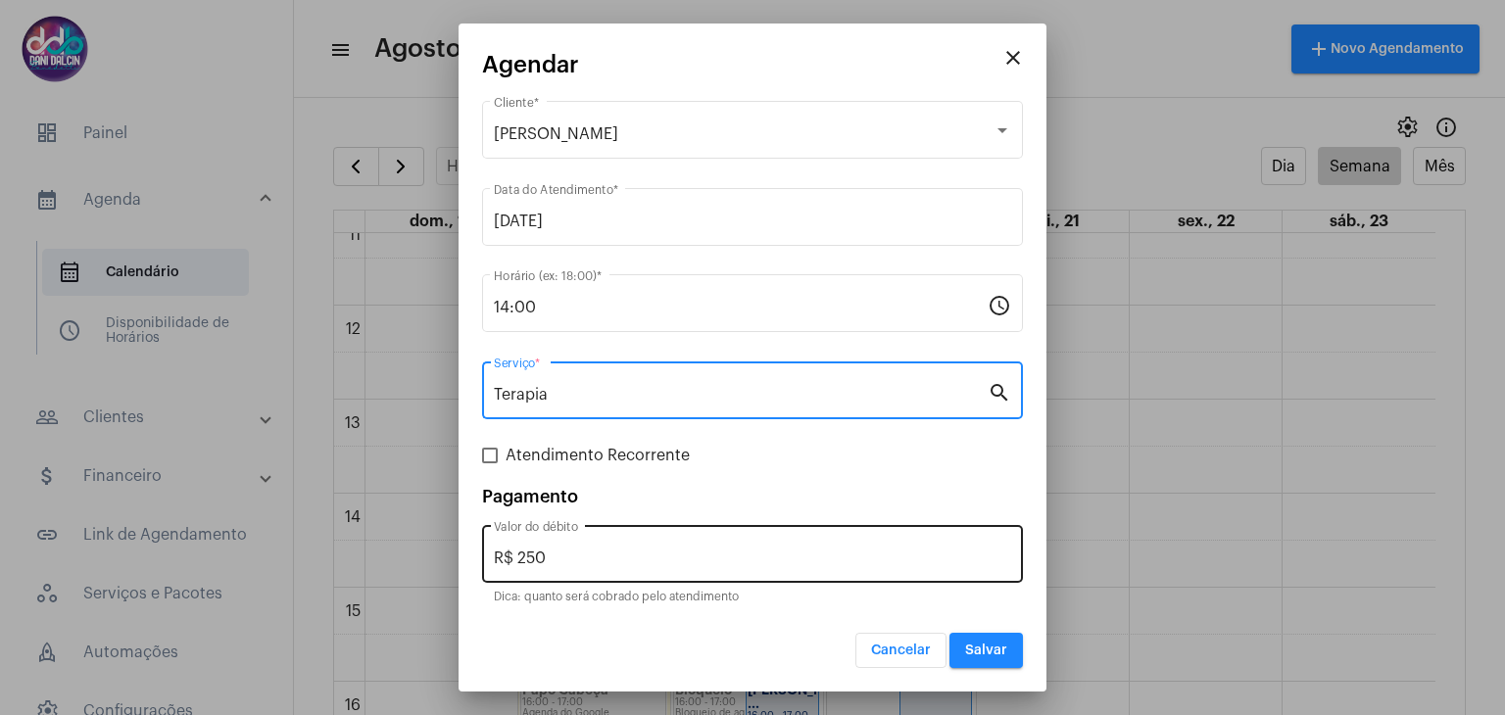
click at [603, 558] on input "R$ 250" at bounding box center [752, 559] width 517 height 18
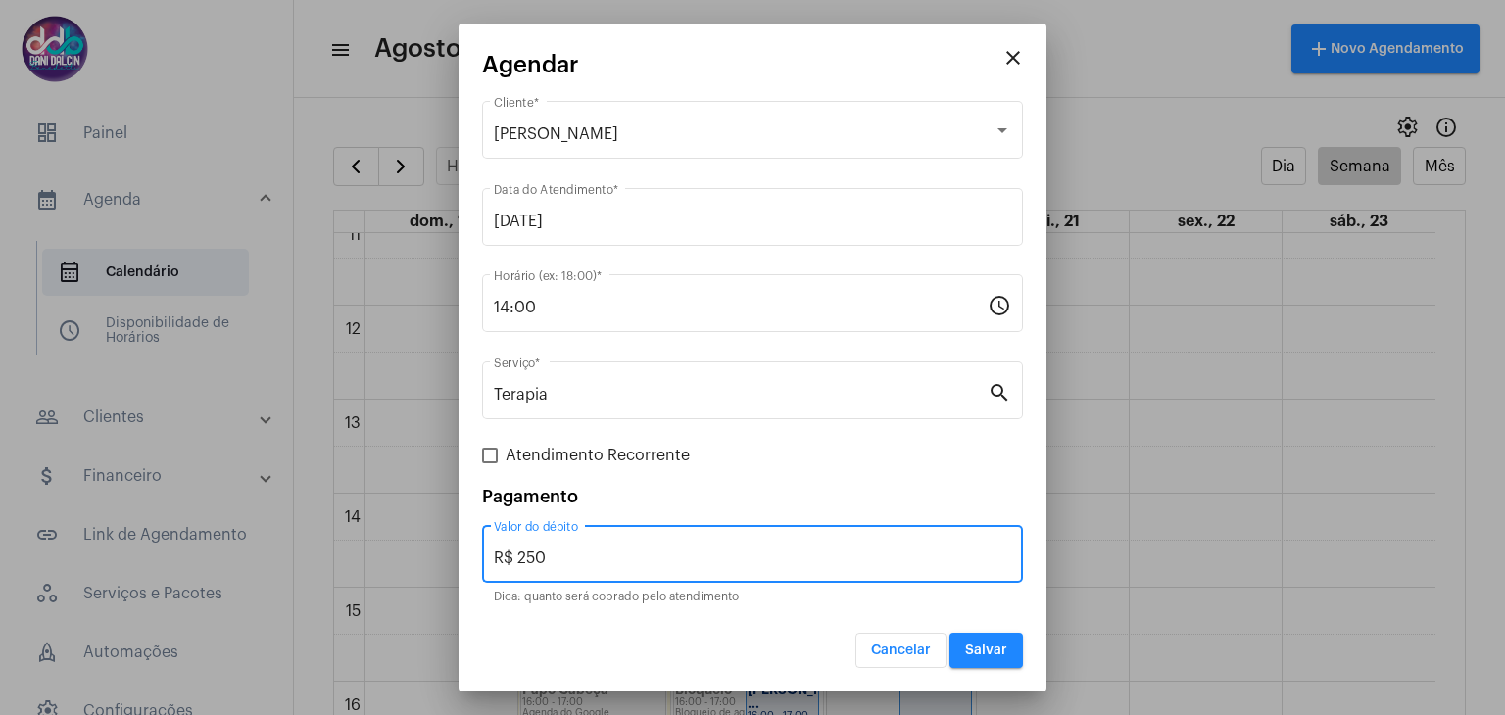
click at [603, 557] on input "R$ 250" at bounding box center [752, 559] width 517 height 18
type input "R$ 150"
click at [987, 656] on button "Salvar" at bounding box center [985, 650] width 73 height 35
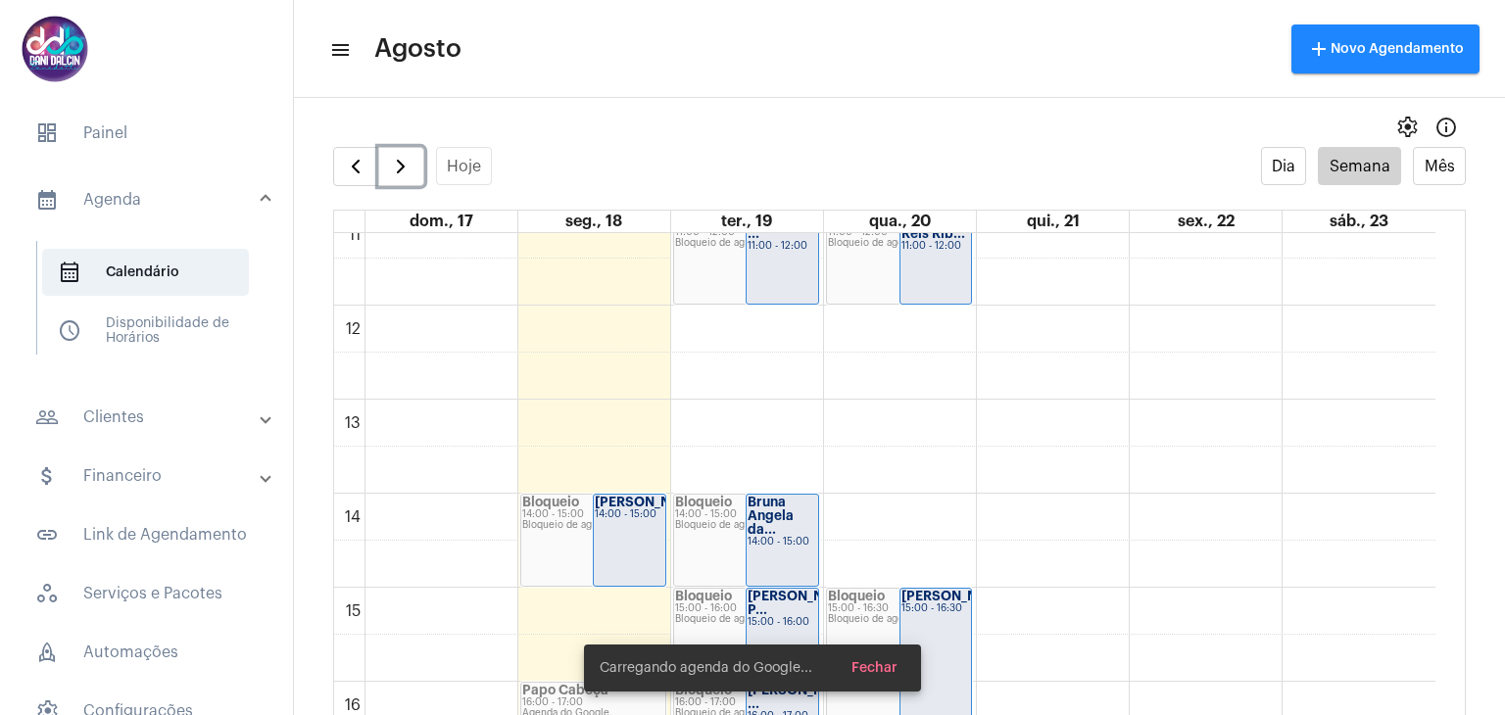
click at [602, 504] on strong "[PERSON_NAME]" at bounding box center [650, 502] width 110 height 13
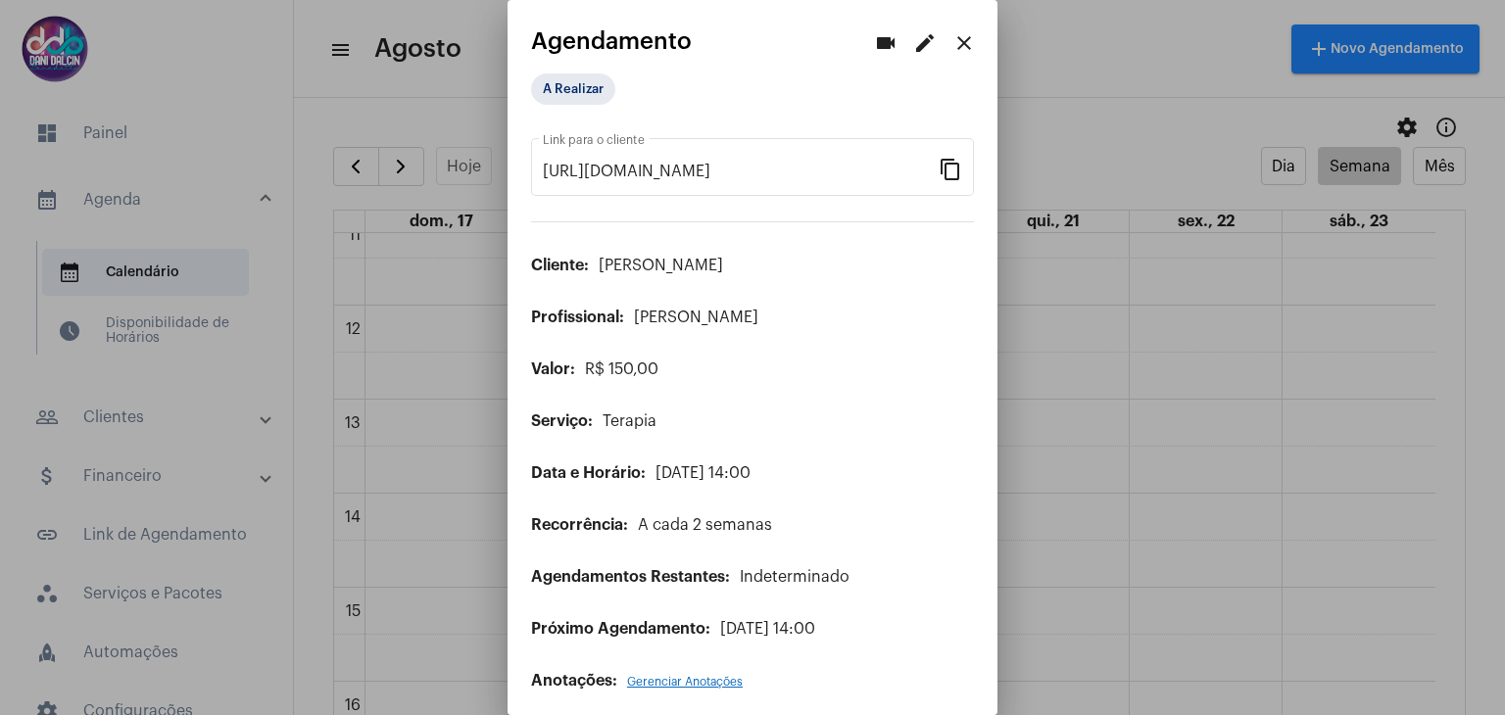
click at [913, 43] on mat-icon "edit" at bounding box center [925, 43] width 24 height 24
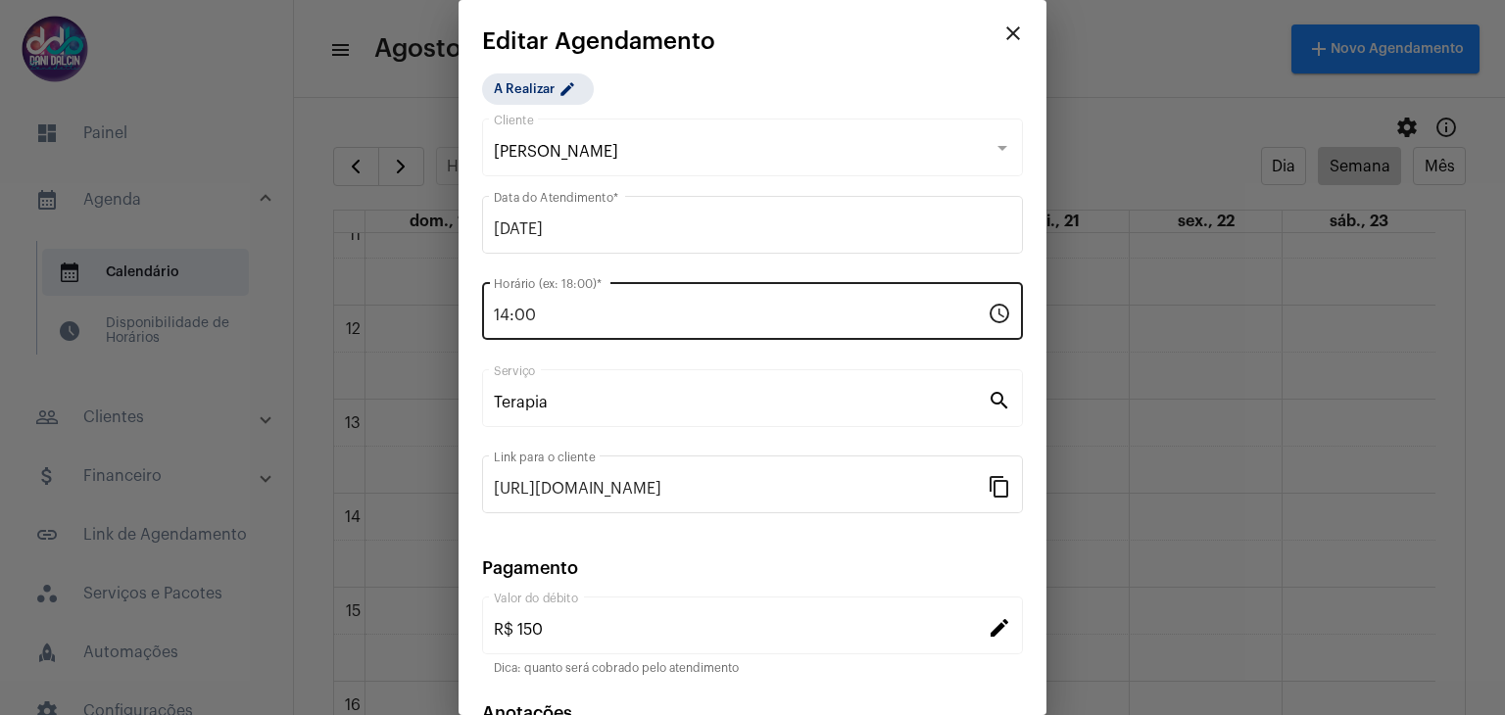
scroll to position [125, 0]
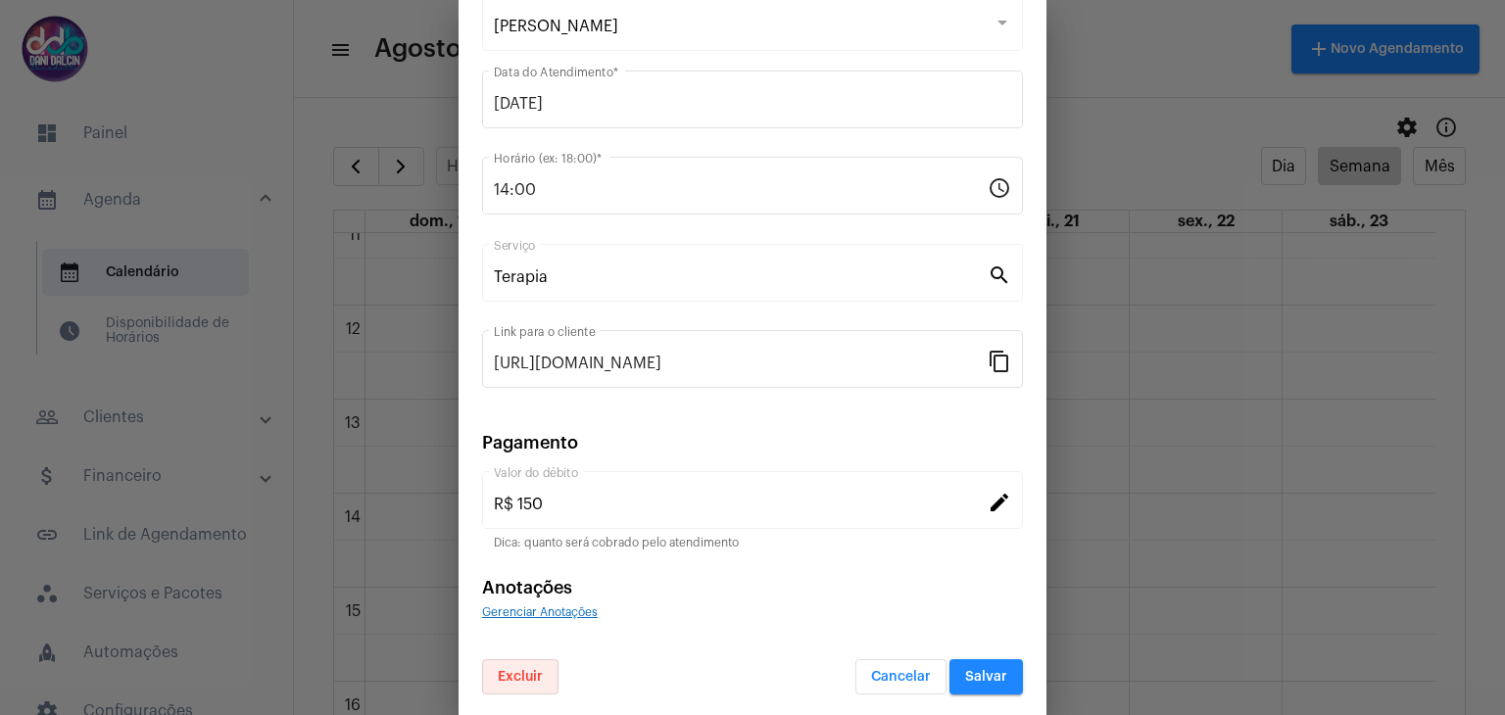
click at [530, 670] on span "Excluir" at bounding box center [520, 677] width 45 height 14
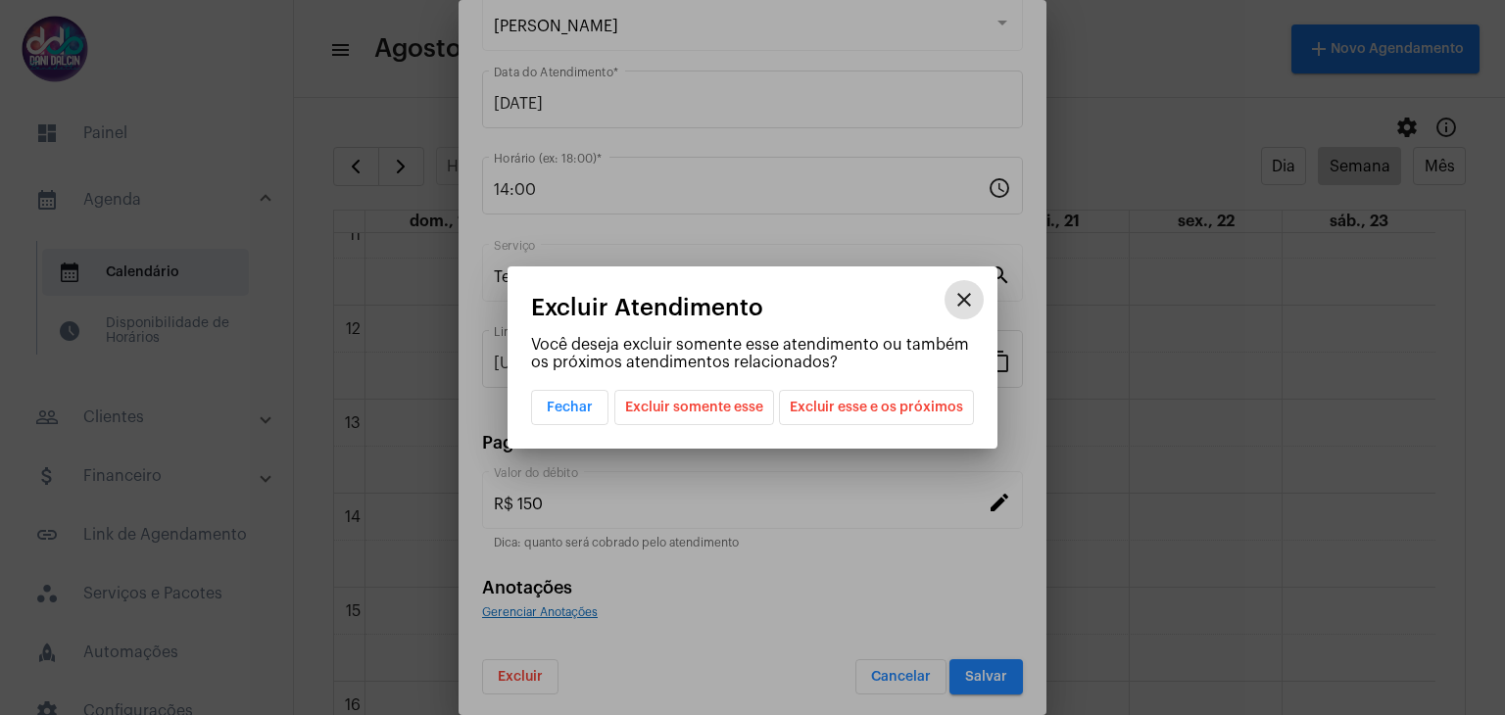
click at [832, 409] on span "Excluir esse e os próximos" at bounding box center [876, 407] width 173 height 33
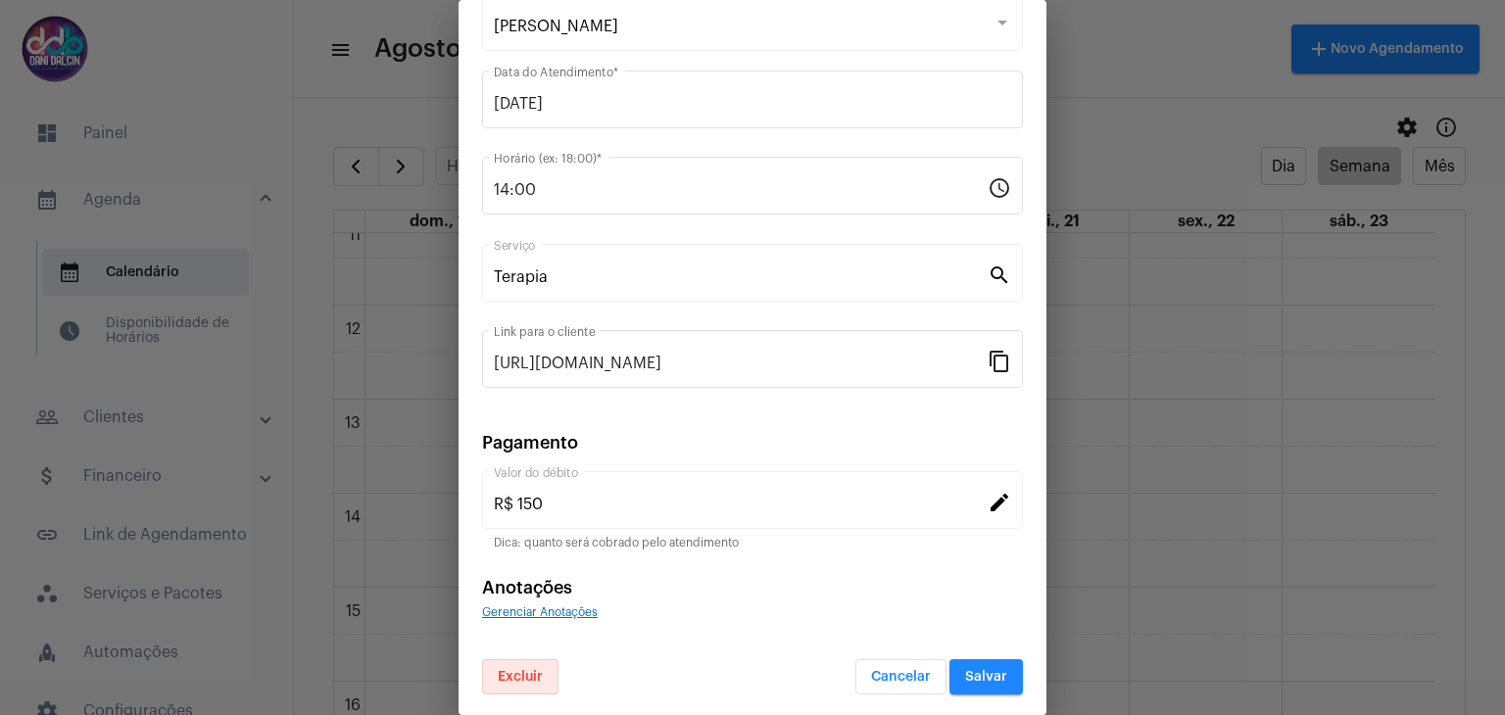
click at [965, 676] on span "Salvar" at bounding box center [986, 677] width 42 height 14
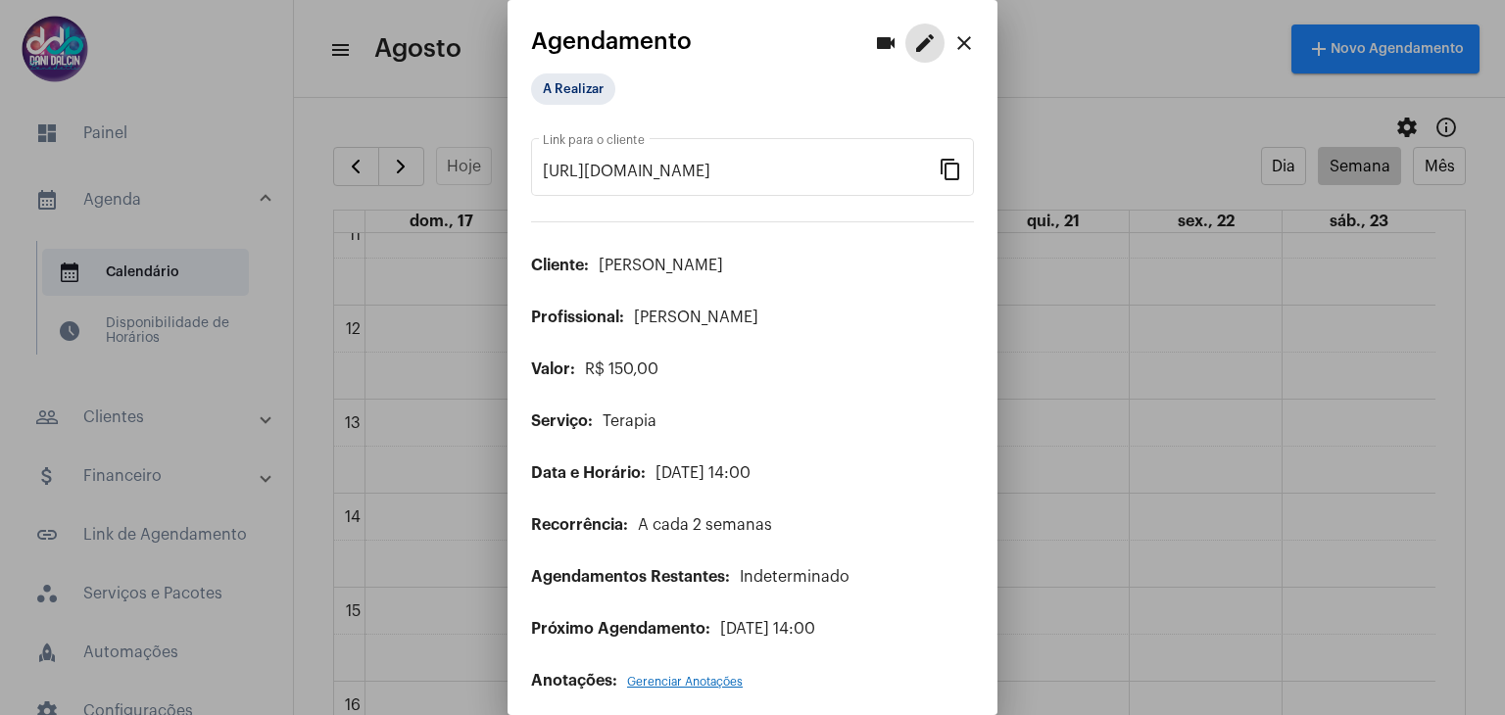
scroll to position [9, 0]
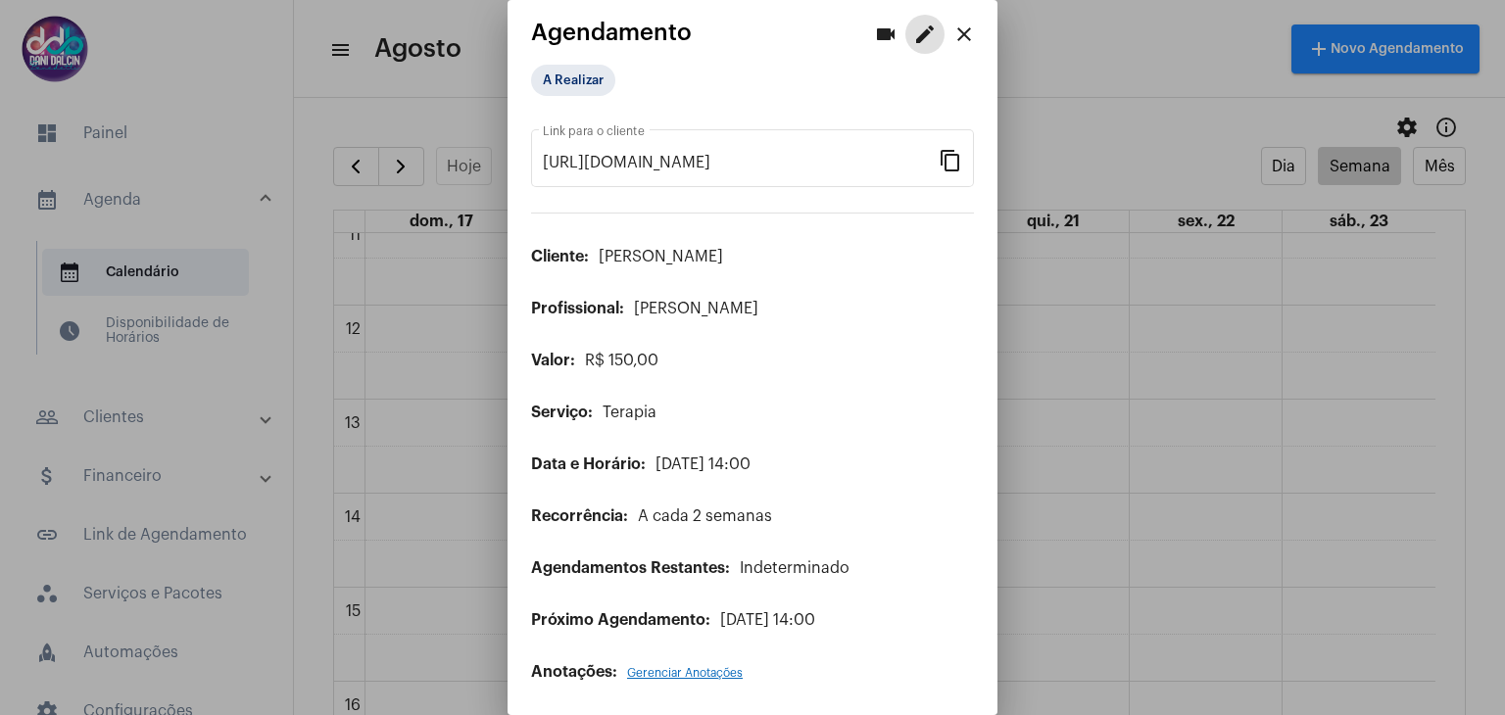
click at [956, 28] on mat-icon "close" at bounding box center [964, 35] width 24 height 24
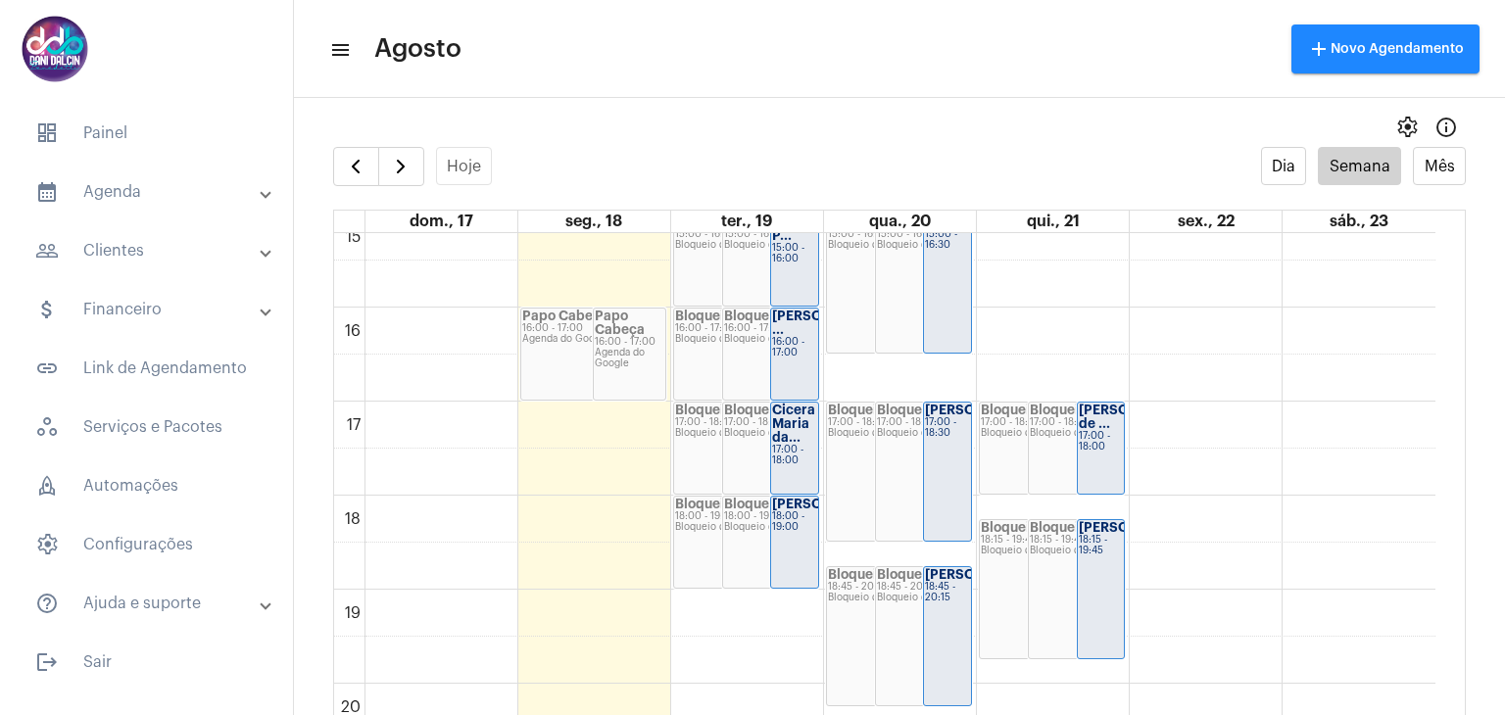
scroll to position [1448, 0]
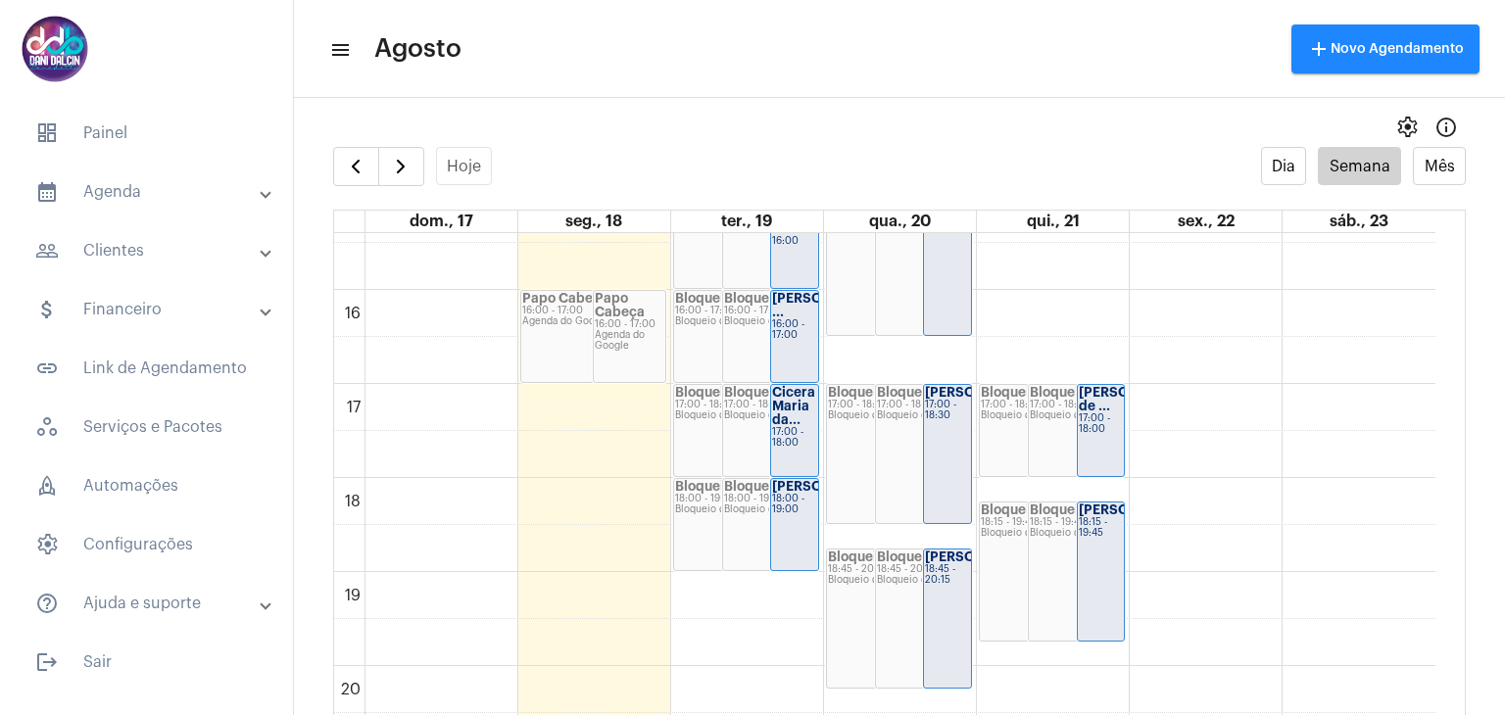
click at [1097, 561] on div "[PERSON_NAME] 18:15 - 19:45" at bounding box center [1101, 572] width 47 height 138
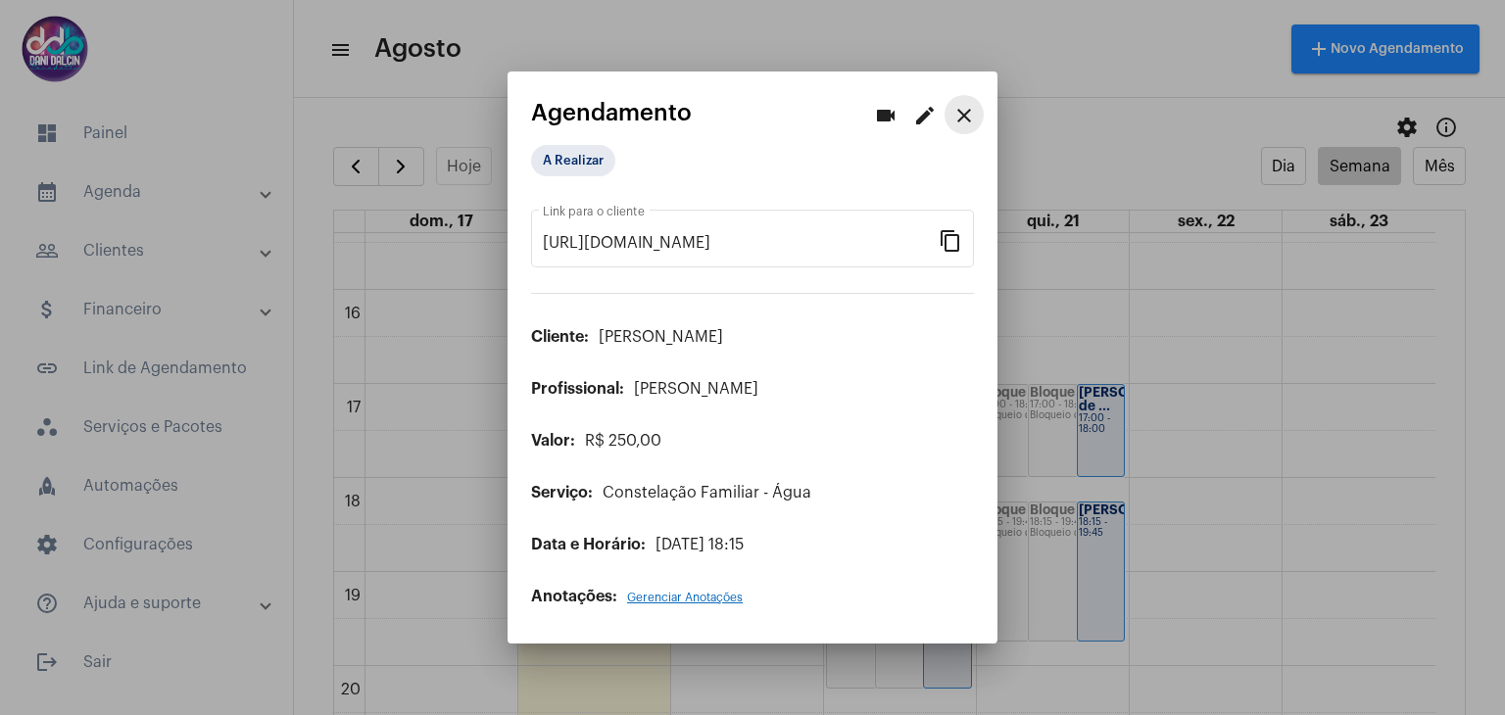
drag, startPoint x: 968, startPoint y: 117, endPoint x: 971, endPoint y: 126, distance: 10.2
click at [968, 118] on mat-icon "close" at bounding box center [964, 116] width 24 height 24
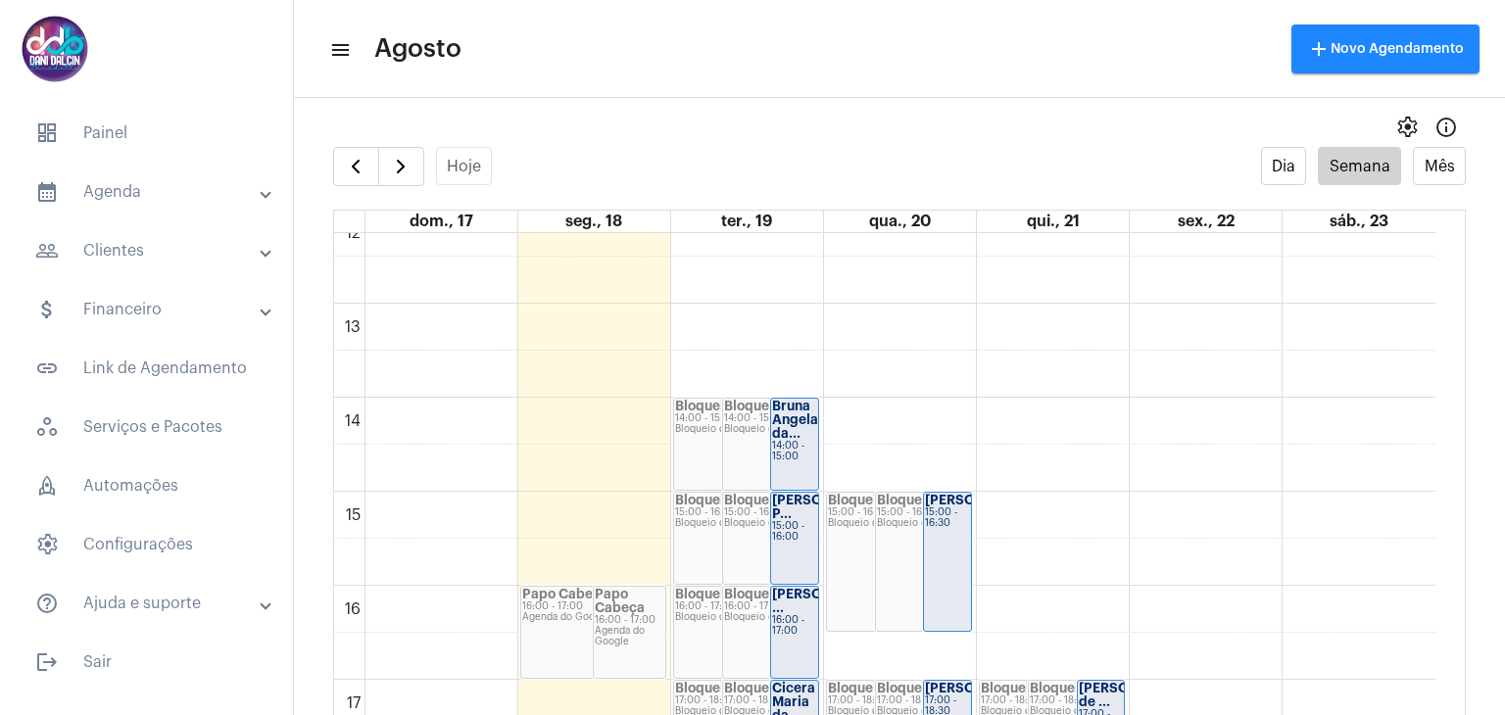
scroll to position [1252, 0]
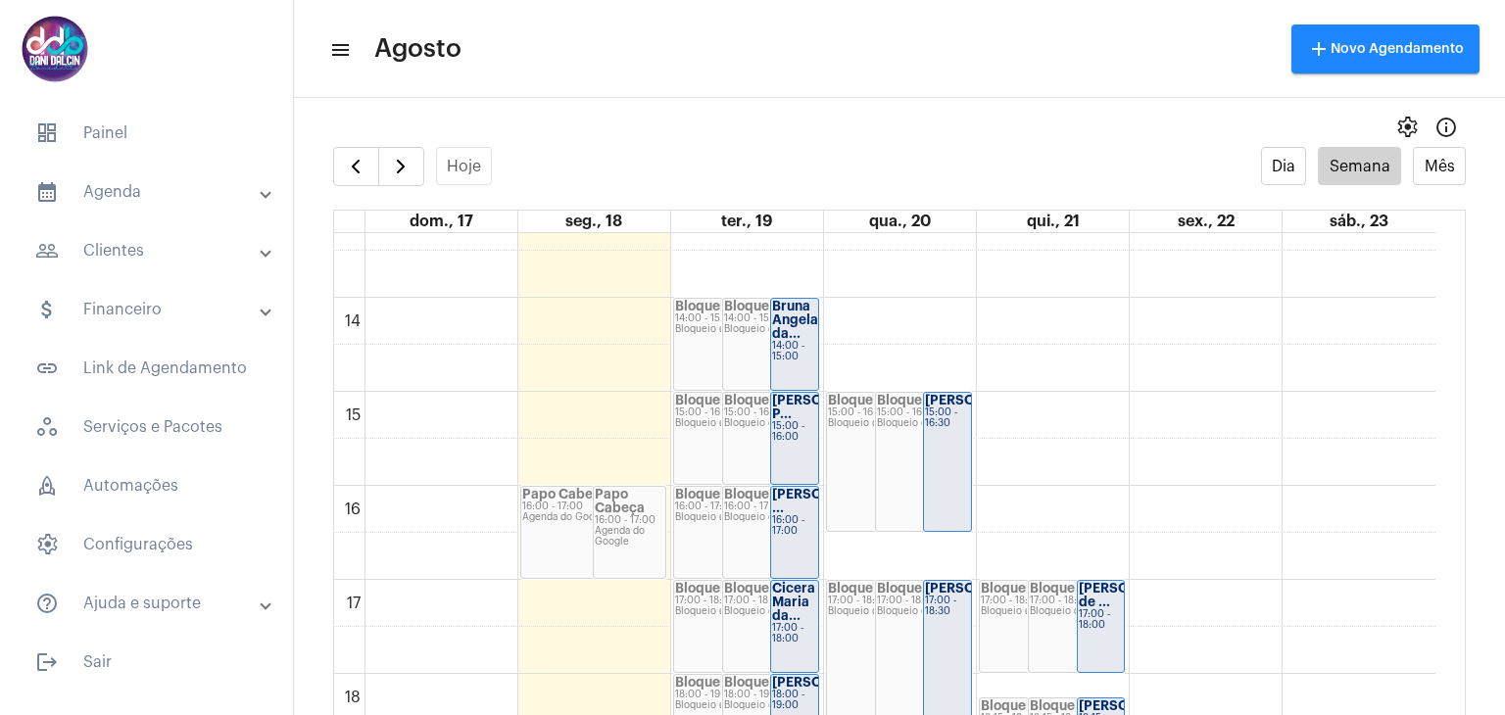
click at [144, 240] on mat-panel-title "people_outline Clientes" at bounding box center [148, 251] width 226 height 24
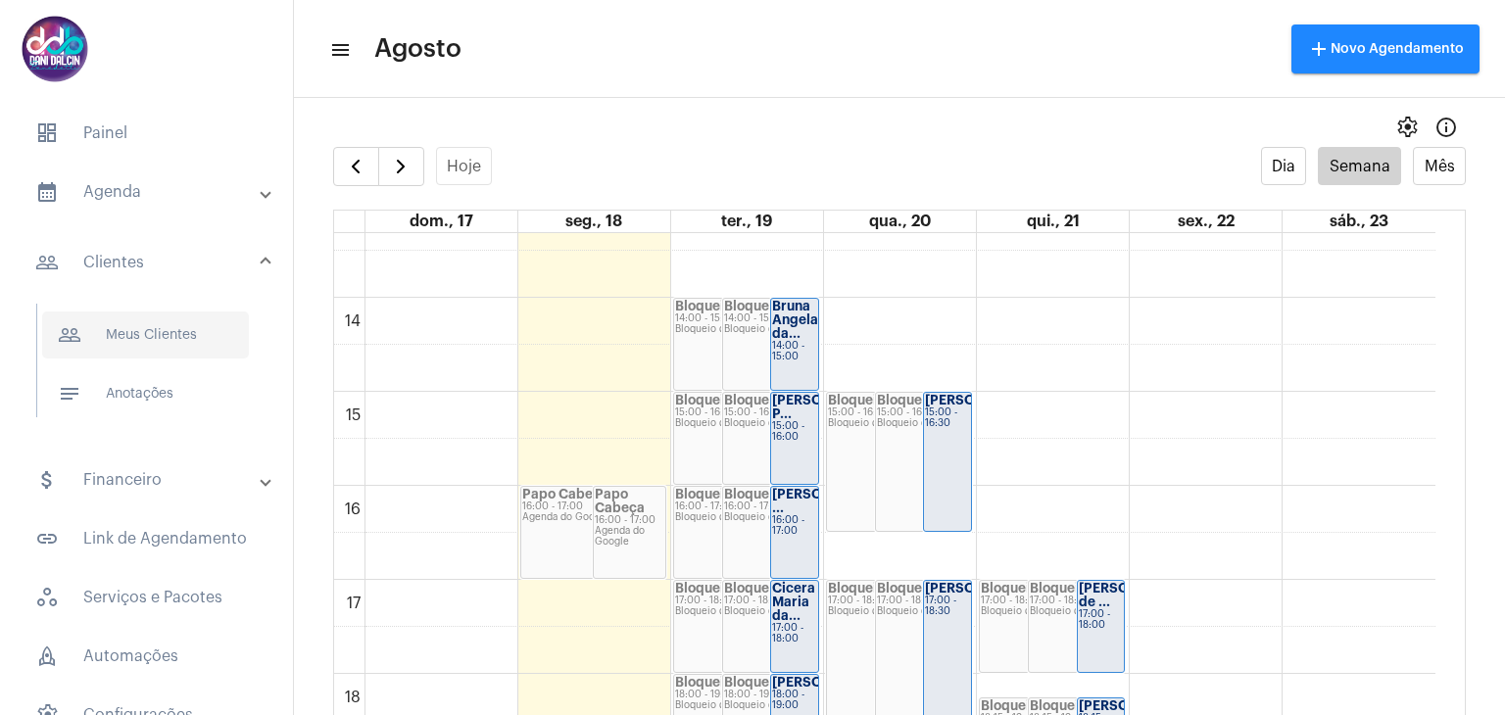
click at [168, 331] on span "people_outline Meus Clientes" at bounding box center [145, 335] width 207 height 47
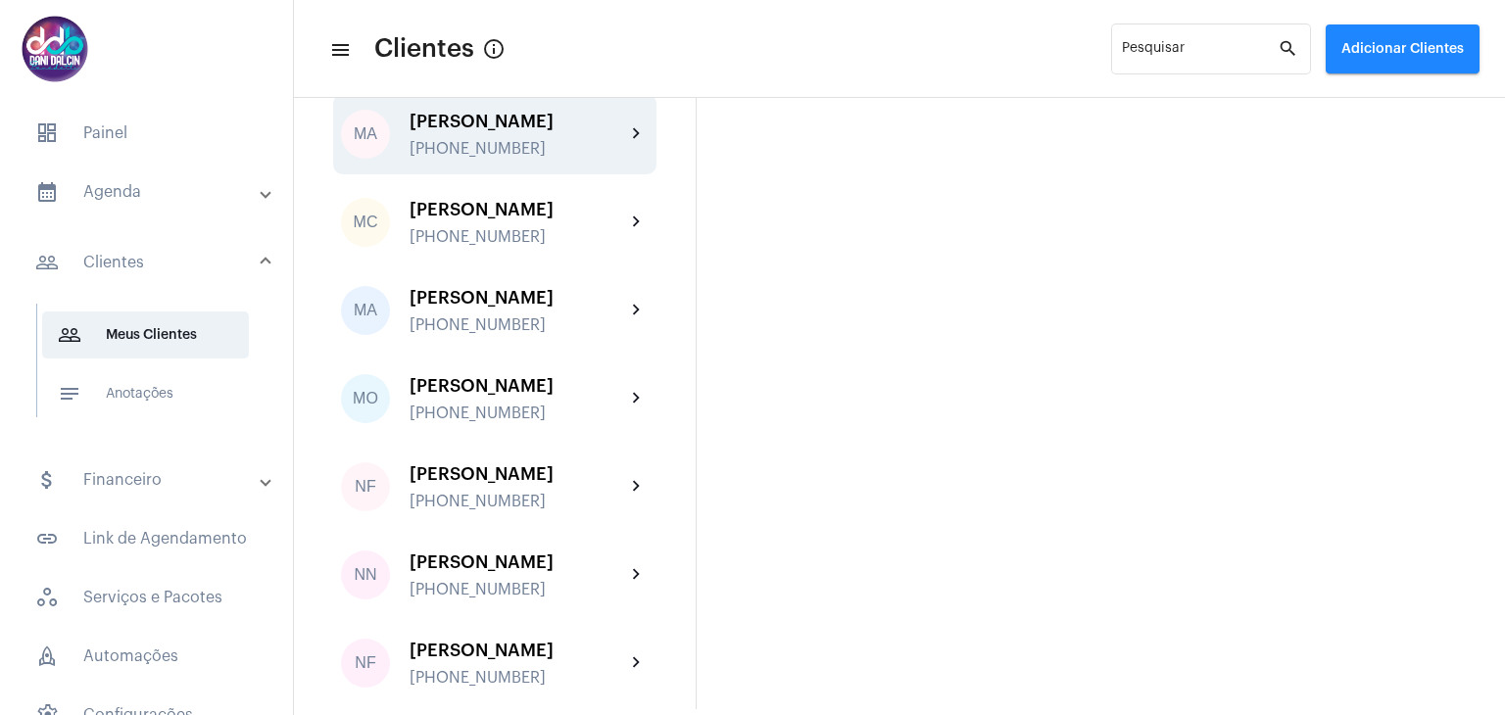
scroll to position [4017, 0]
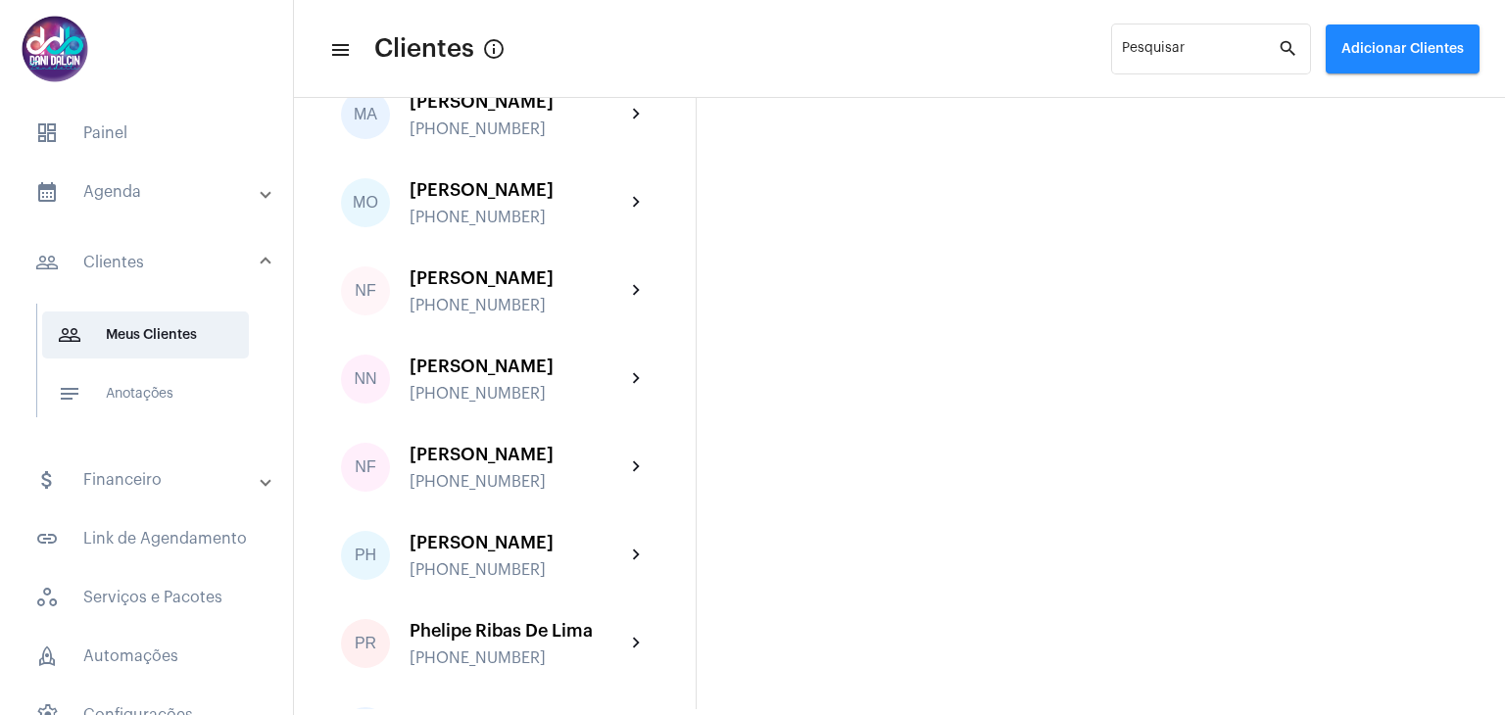
click at [517, 200] on div "[PERSON_NAME]" at bounding box center [517, 190] width 216 height 20
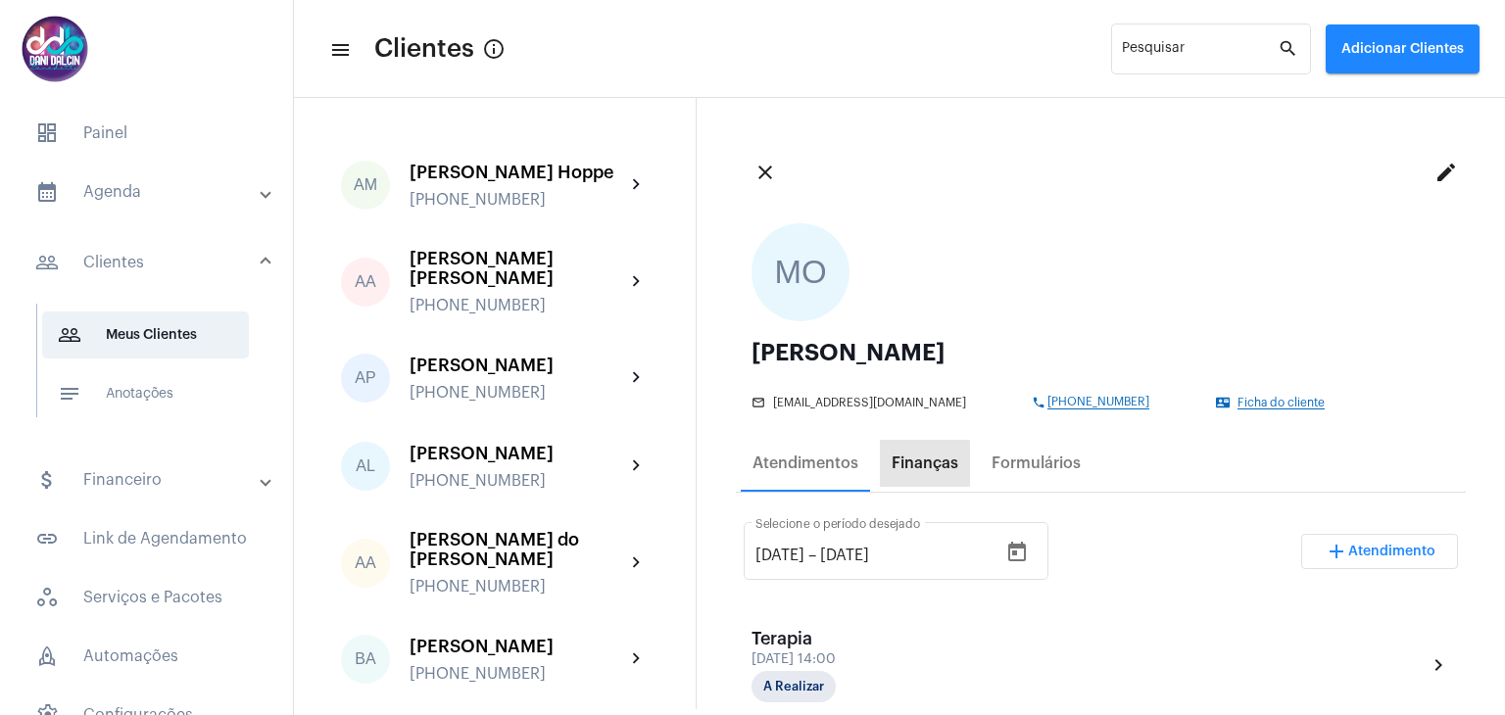
click at [899, 471] on div "Finanças" at bounding box center [924, 464] width 67 height 18
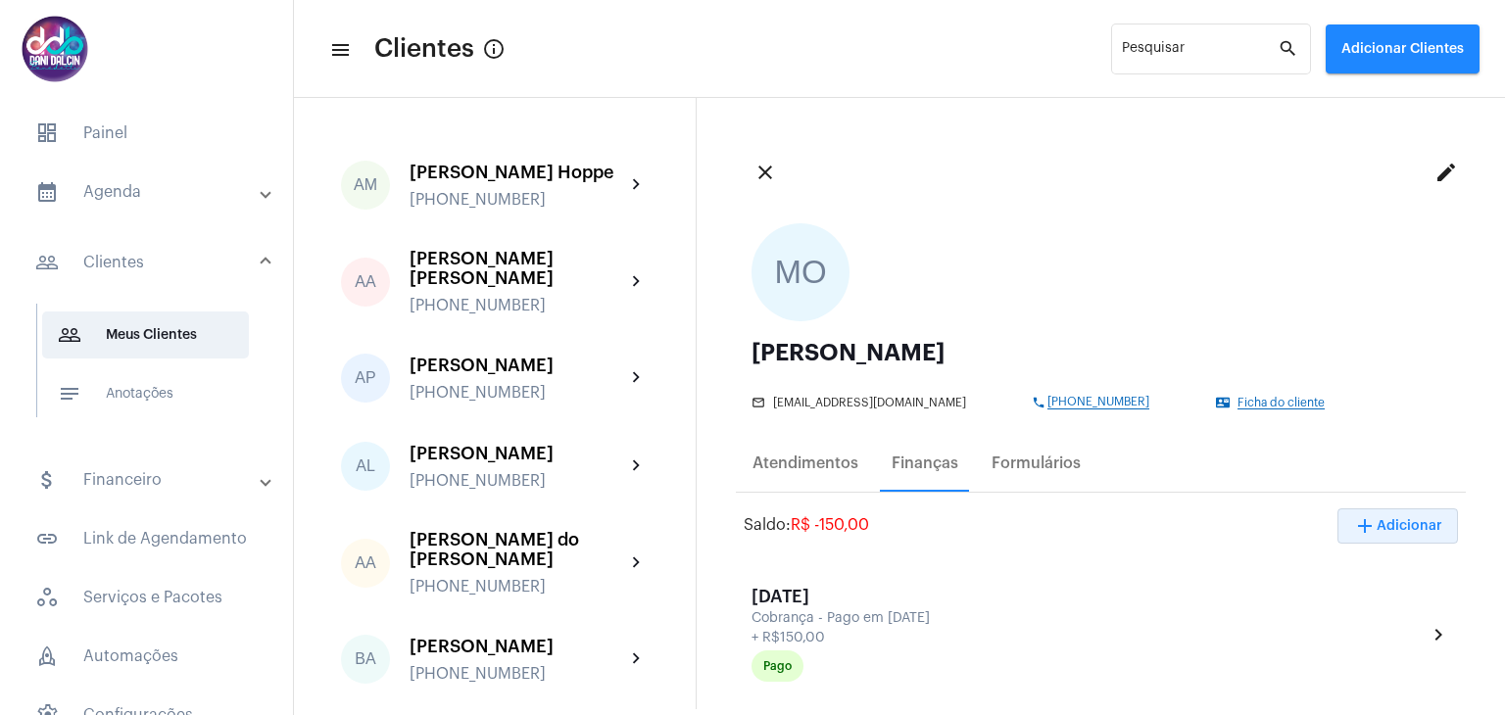
click at [1383, 532] on button "add Adicionar" at bounding box center [1397, 525] width 120 height 35
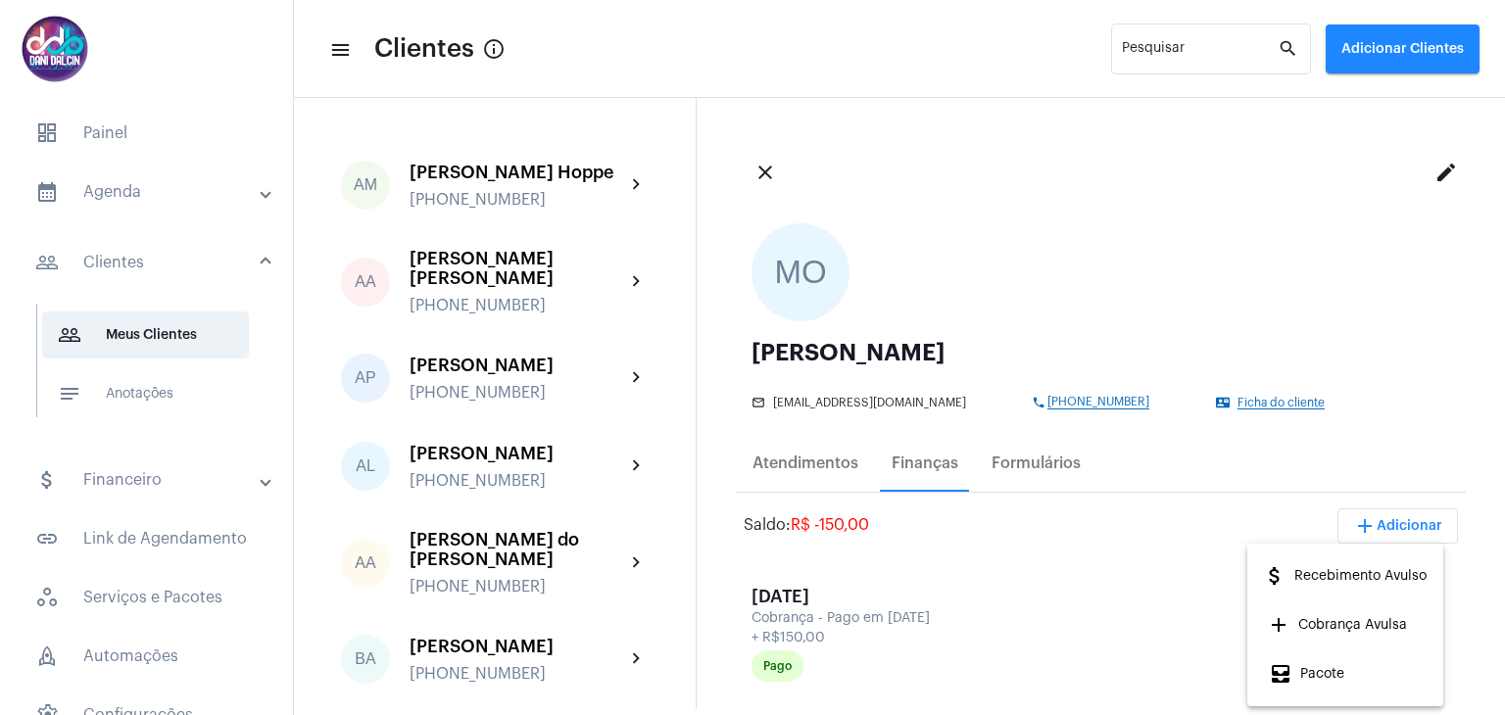
click at [1356, 577] on span "attach_money Recebimento Avulso" at bounding box center [1345, 575] width 164 height 35
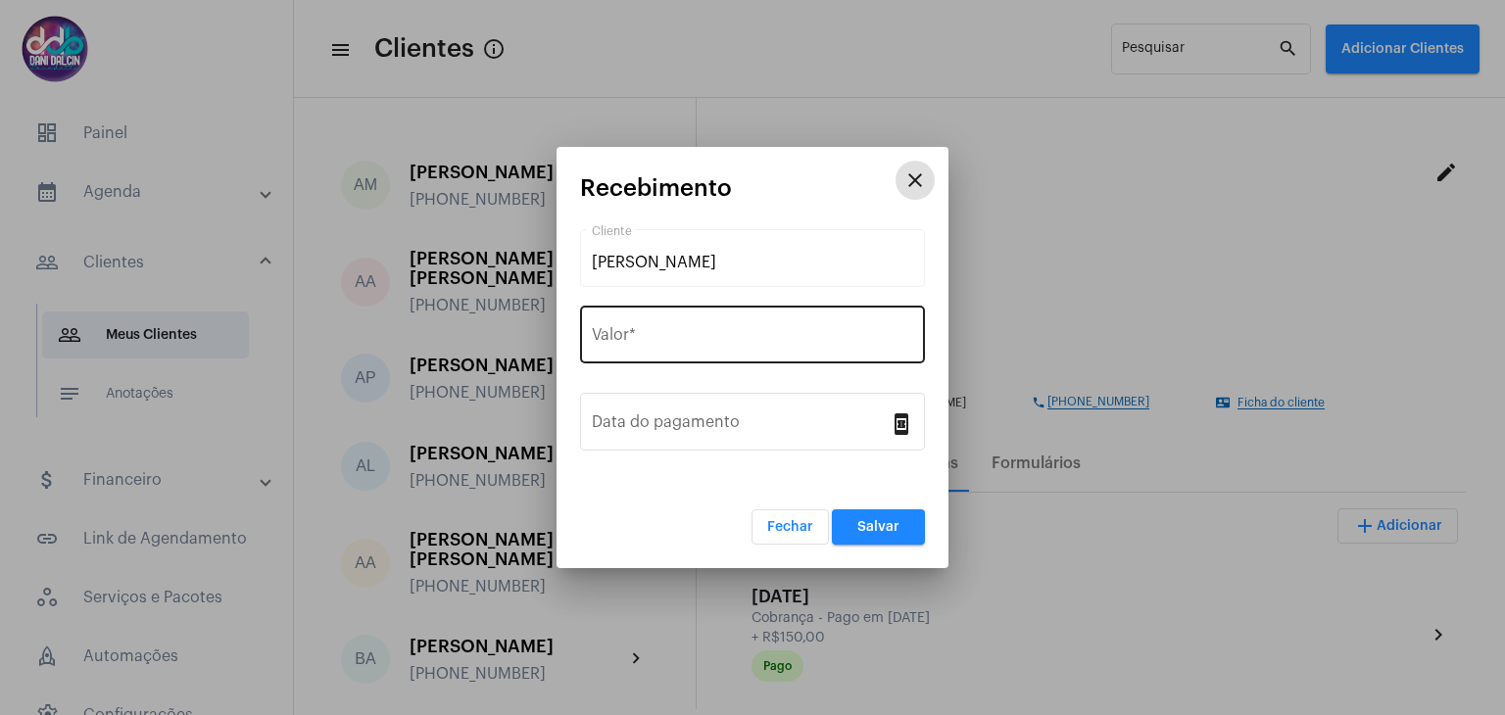
click at [709, 318] on div "Valor *" at bounding box center [752, 333] width 321 height 62
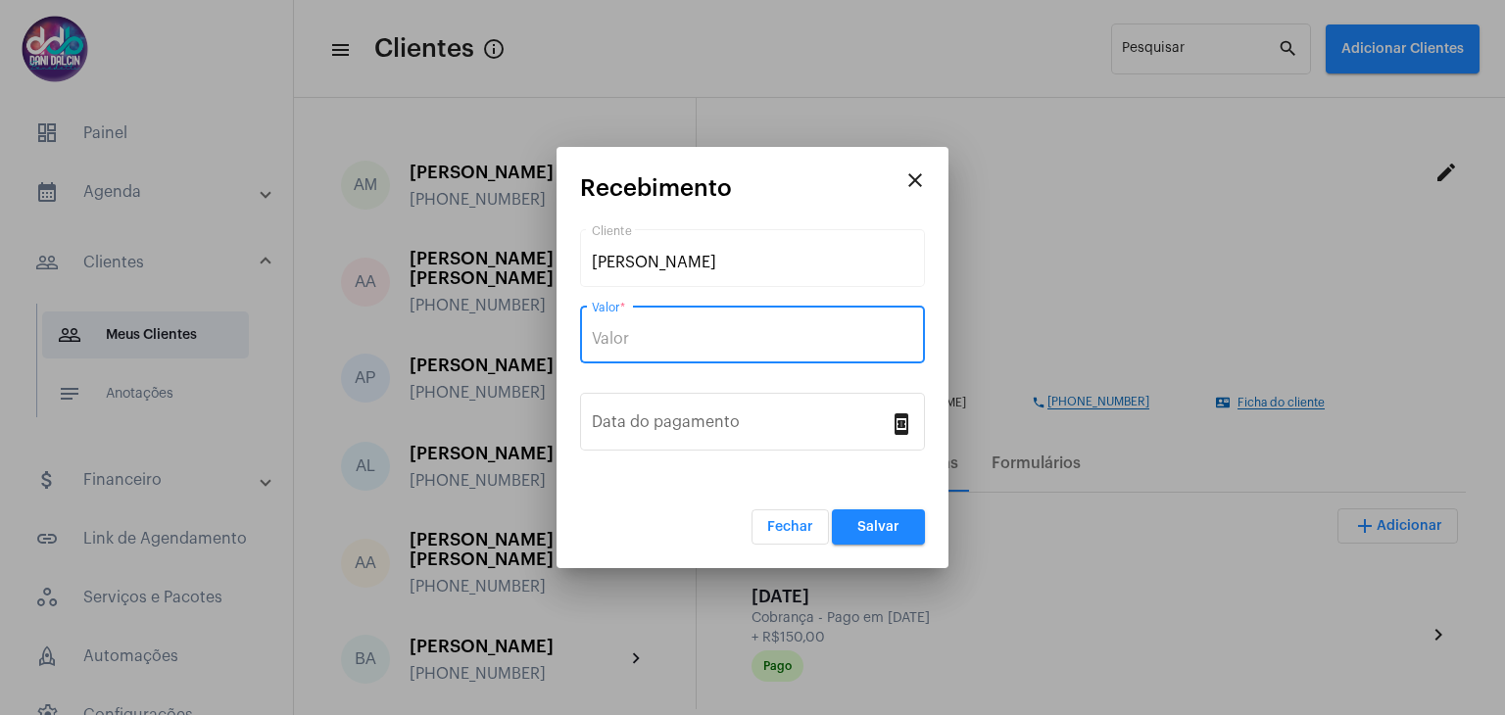
click at [698, 330] on input "Valor *" at bounding box center [752, 339] width 321 height 18
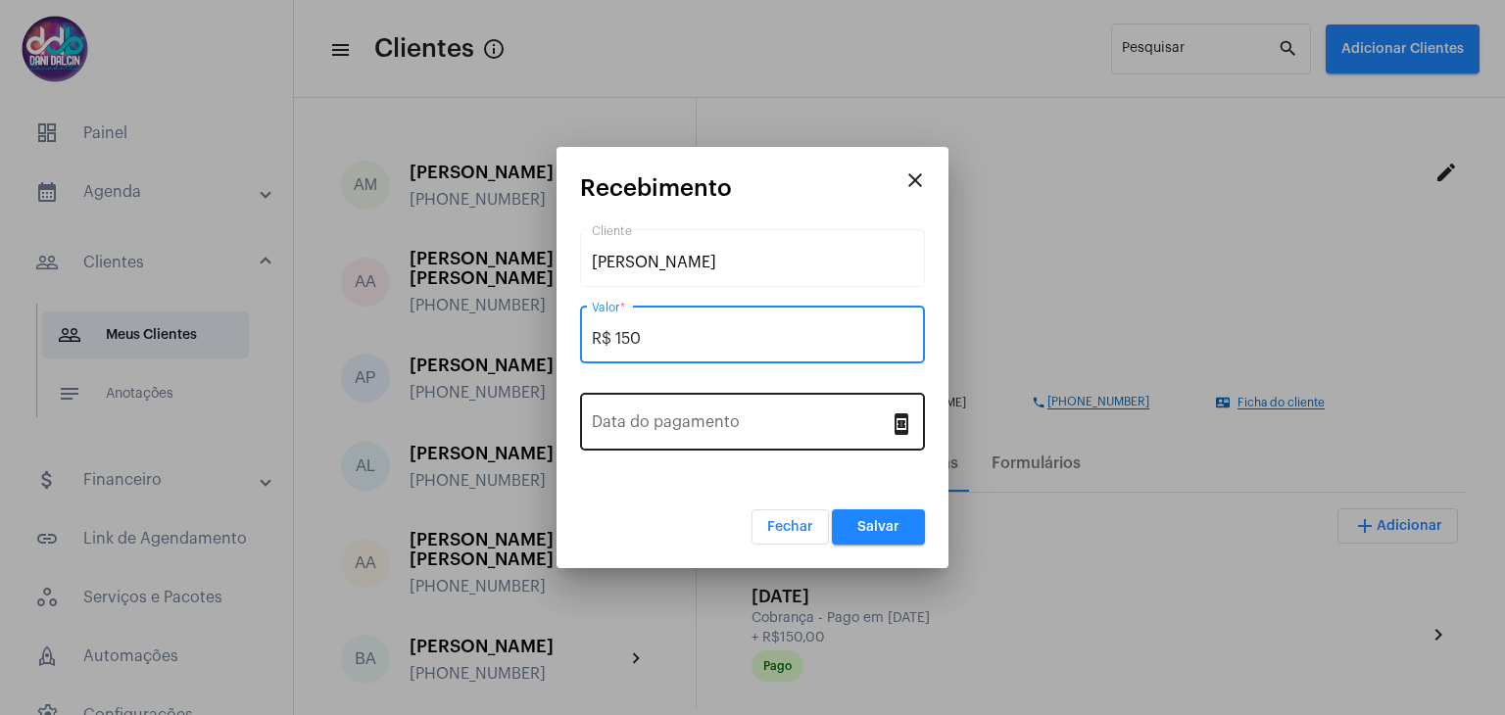
type input "R$ 150"
click at [710, 412] on div "Data do pagamento" at bounding box center [741, 420] width 298 height 62
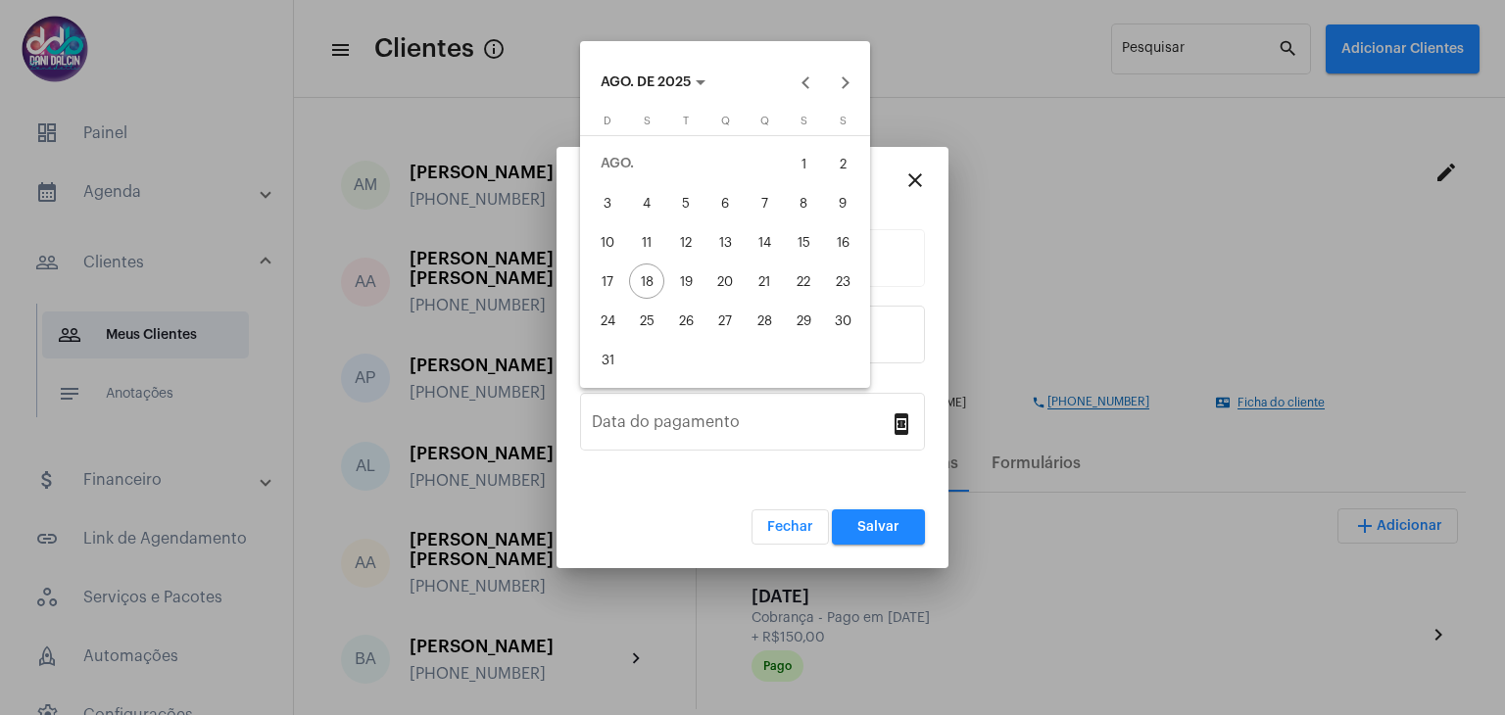
click at [797, 245] on div "15" at bounding box center [803, 241] width 35 height 35
type input "15/08/2025"
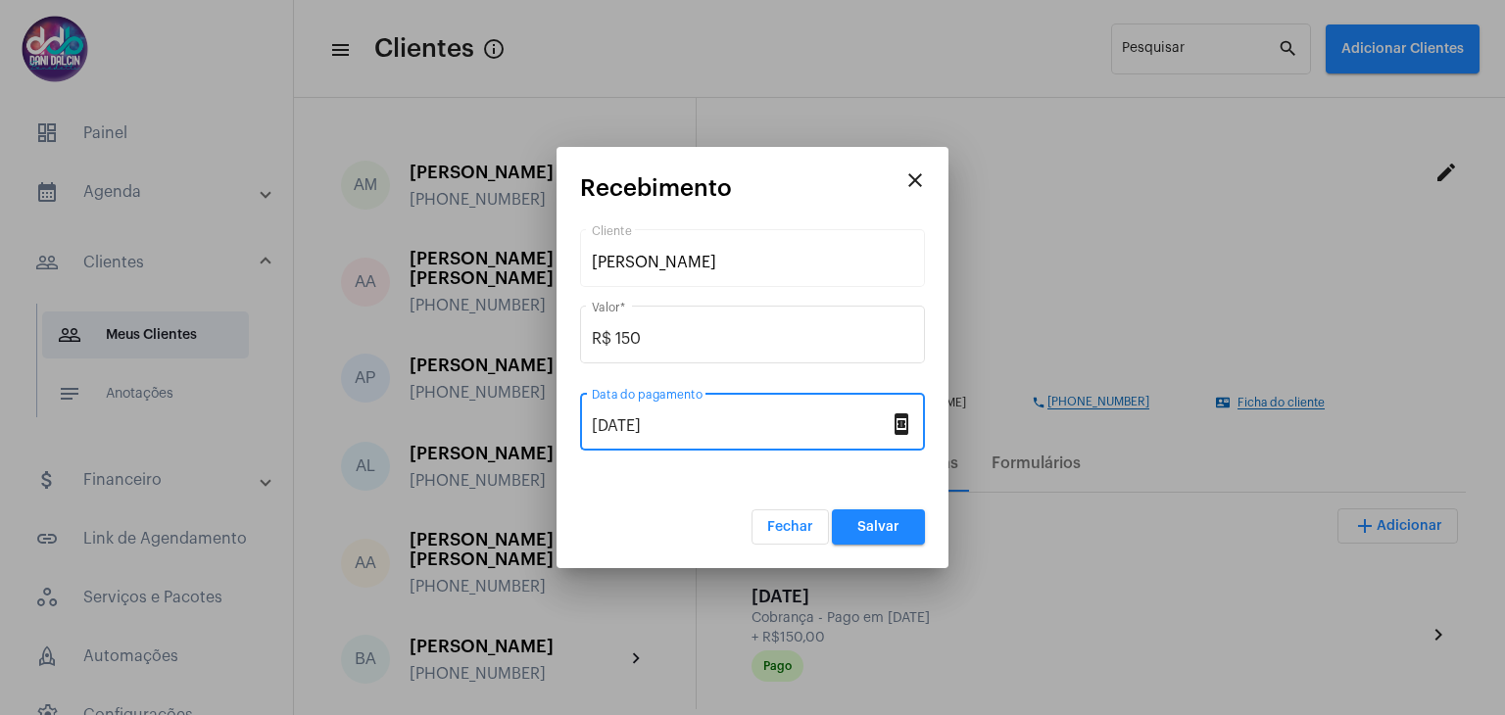
click at [881, 516] on button "Salvar" at bounding box center [878, 526] width 93 height 35
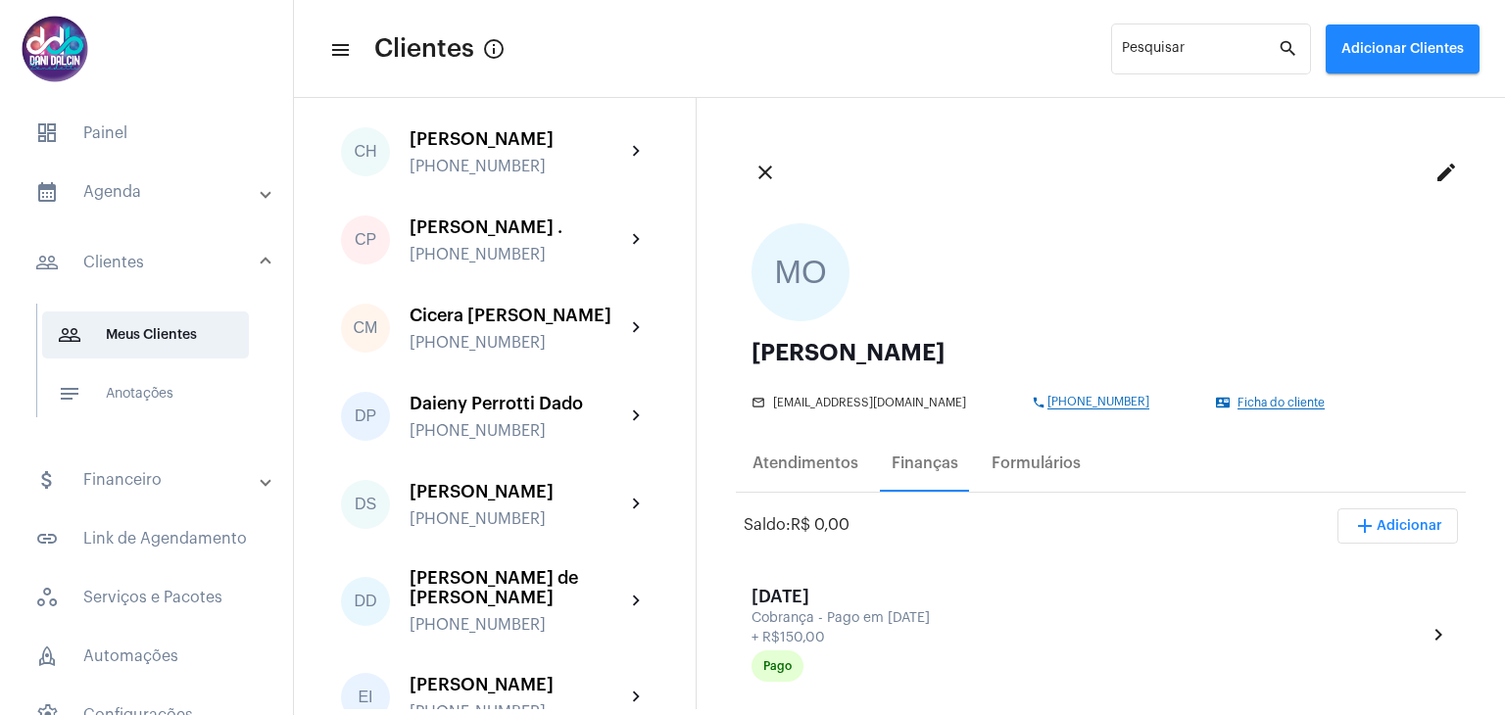
scroll to position [1176, 0]
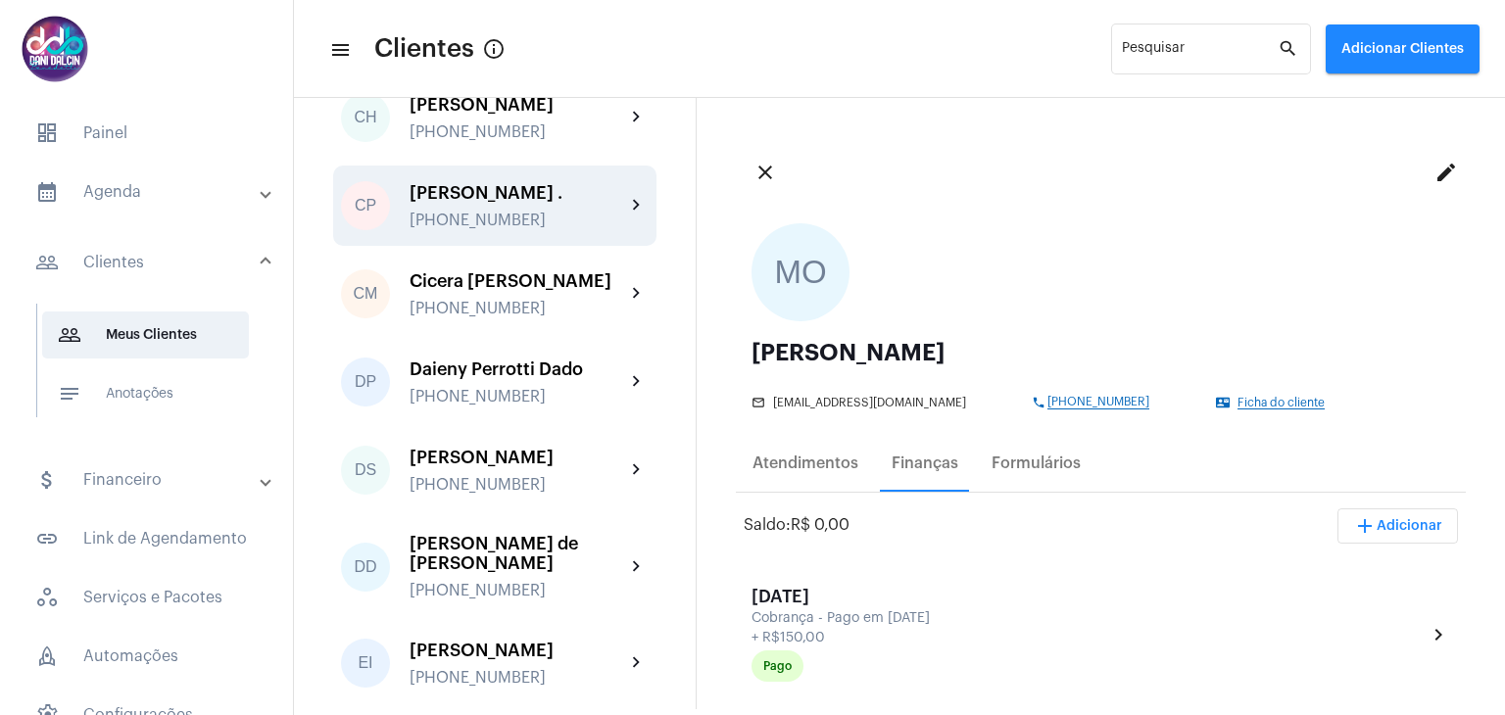
click at [521, 203] on div "[PERSON_NAME] ." at bounding box center [517, 193] width 216 height 20
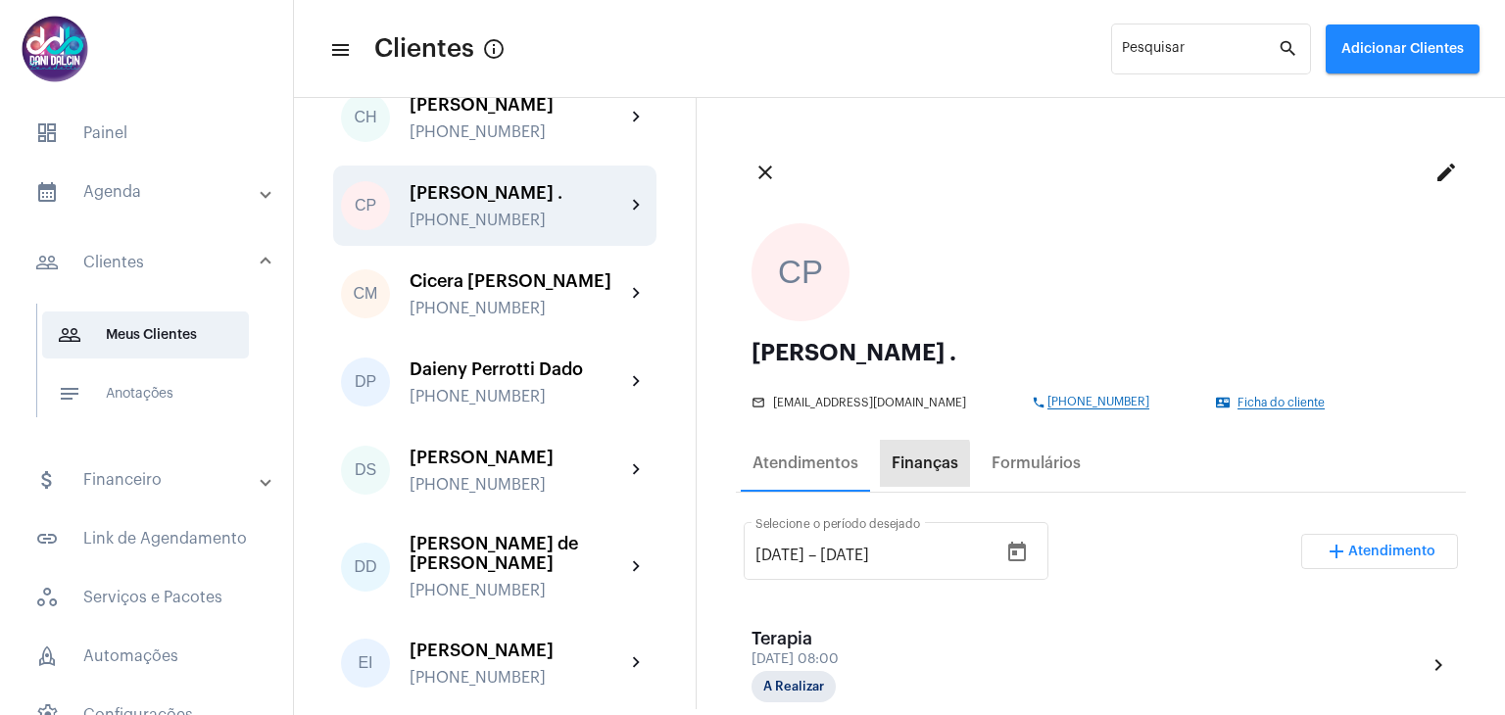
click at [906, 465] on div "Finanças" at bounding box center [924, 464] width 67 height 18
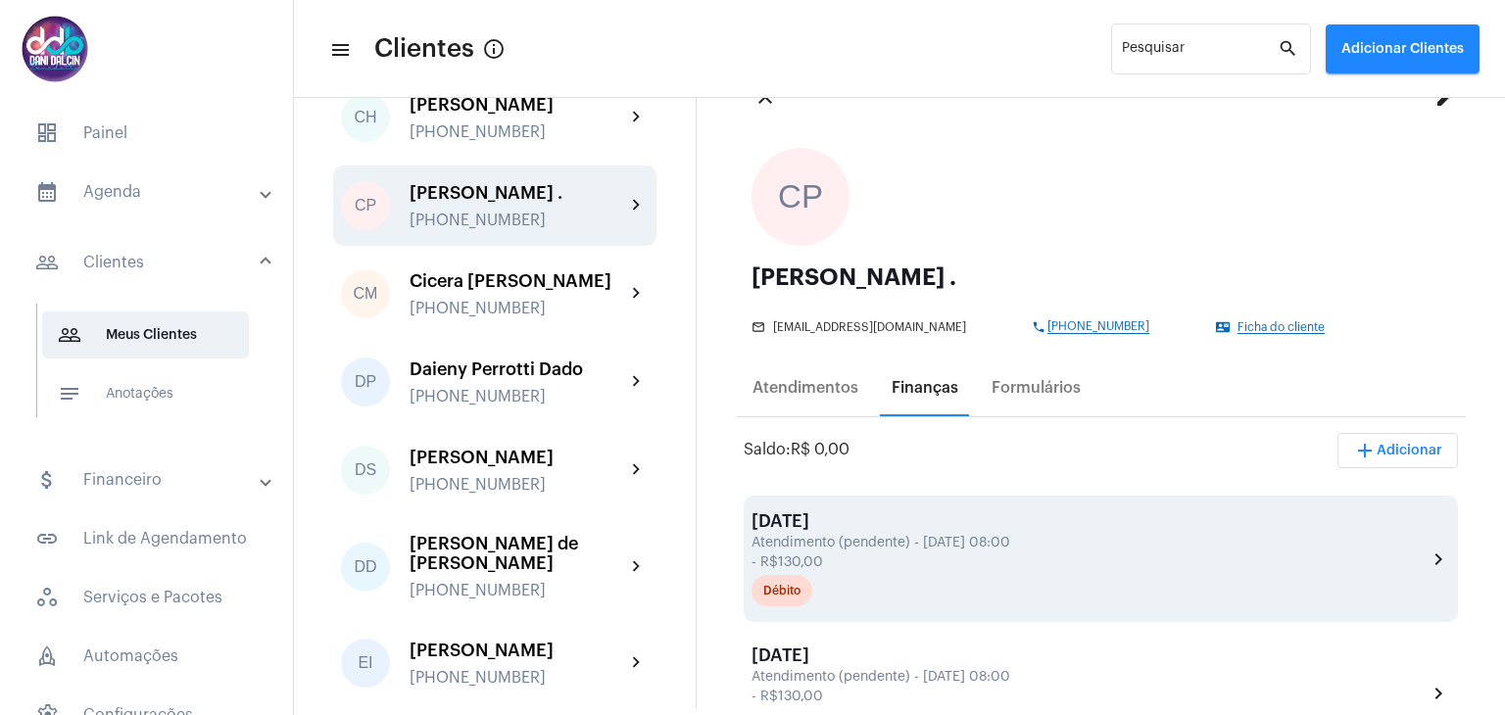
scroll to position [196, 0]
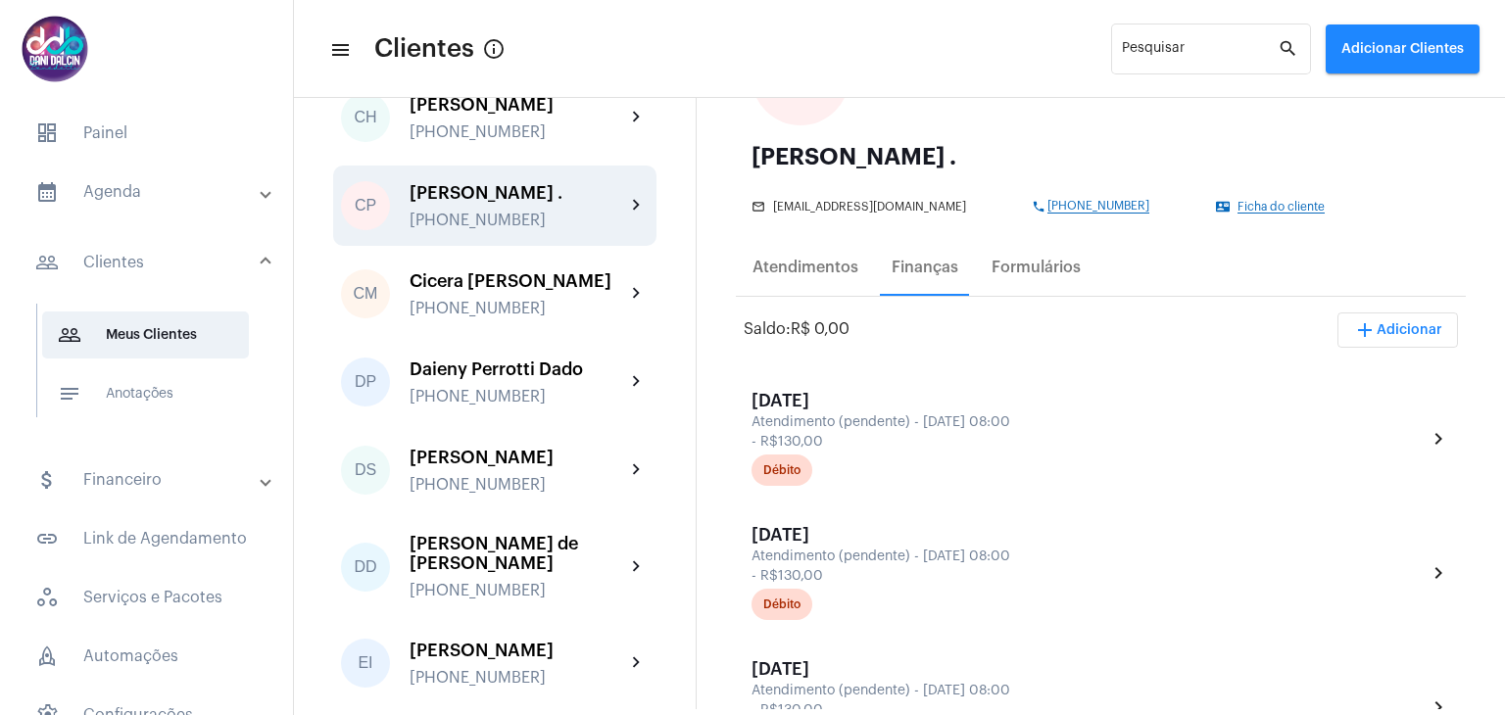
click at [146, 258] on mat-panel-title "people_outline Clientes" at bounding box center [148, 263] width 226 height 24
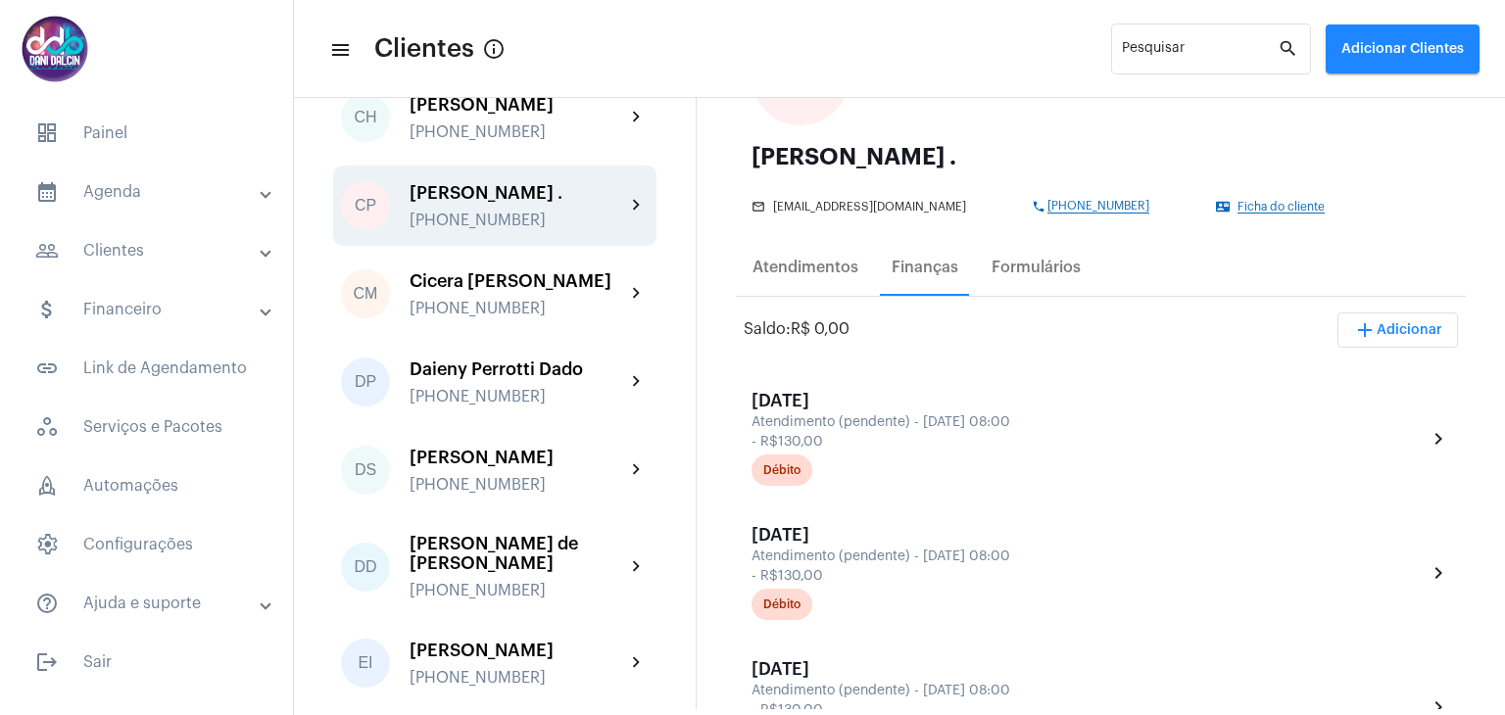
click at [146, 258] on mat-panel-title "people_outline Clientes" at bounding box center [148, 251] width 226 height 24
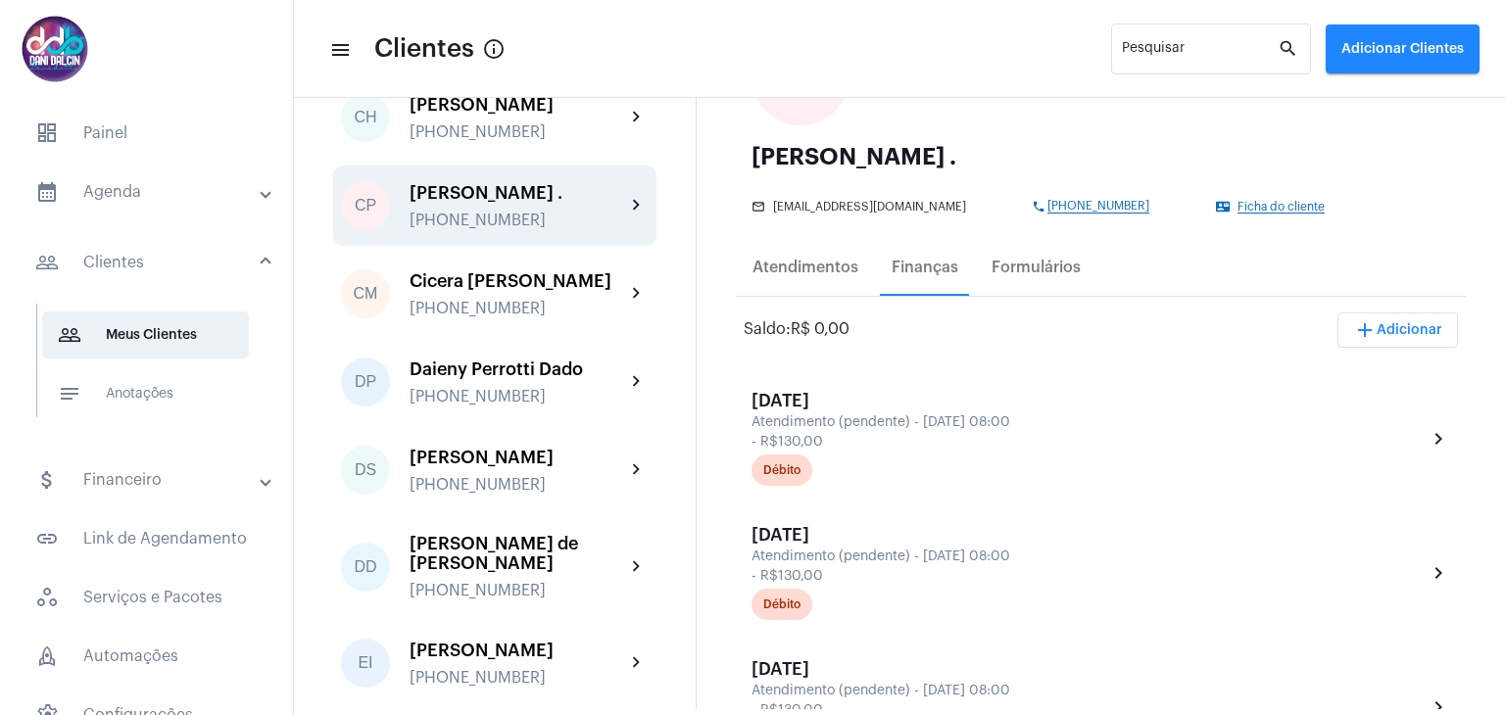
click at [176, 471] on mat-panel-title "attach_money Financeiro" at bounding box center [148, 480] width 226 height 24
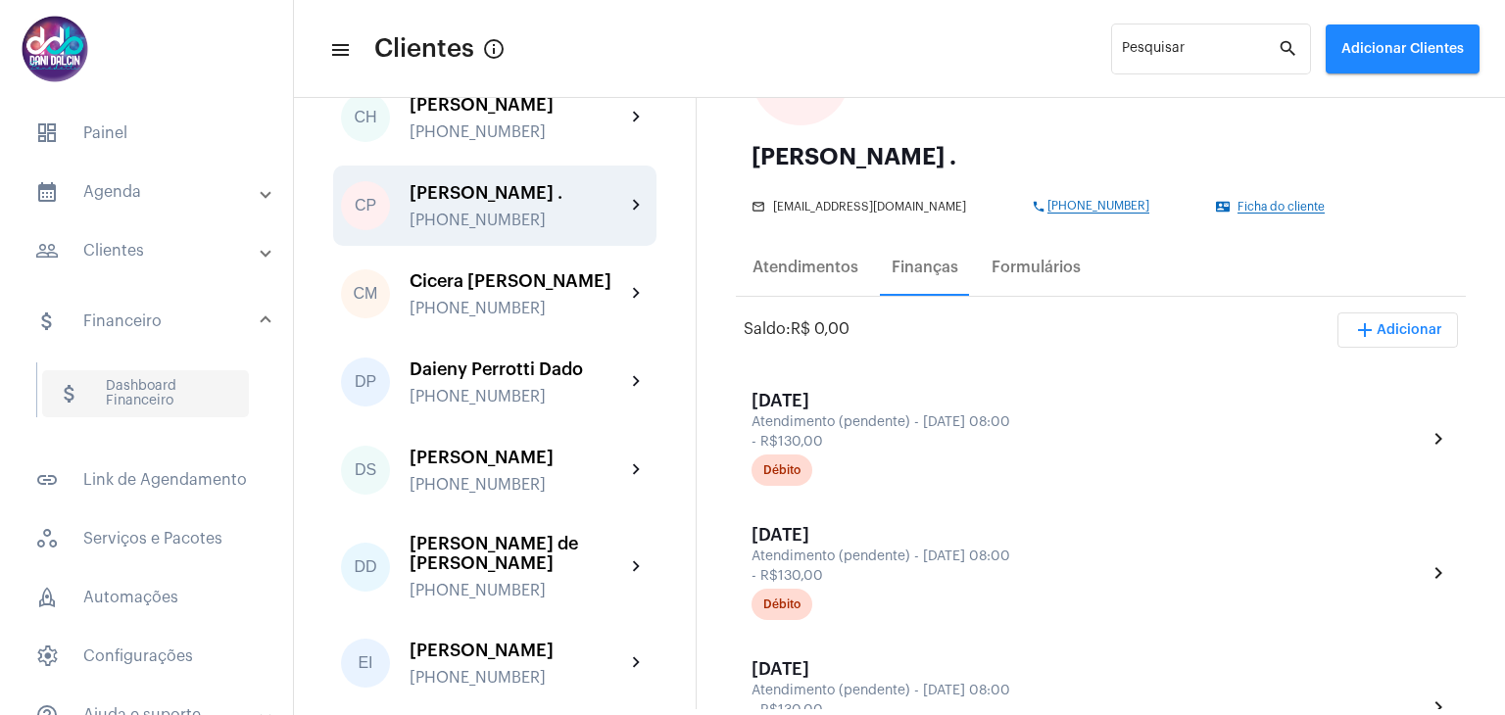
click at [155, 404] on span "attach_money Dashboard Financeiro" at bounding box center [145, 393] width 207 height 47
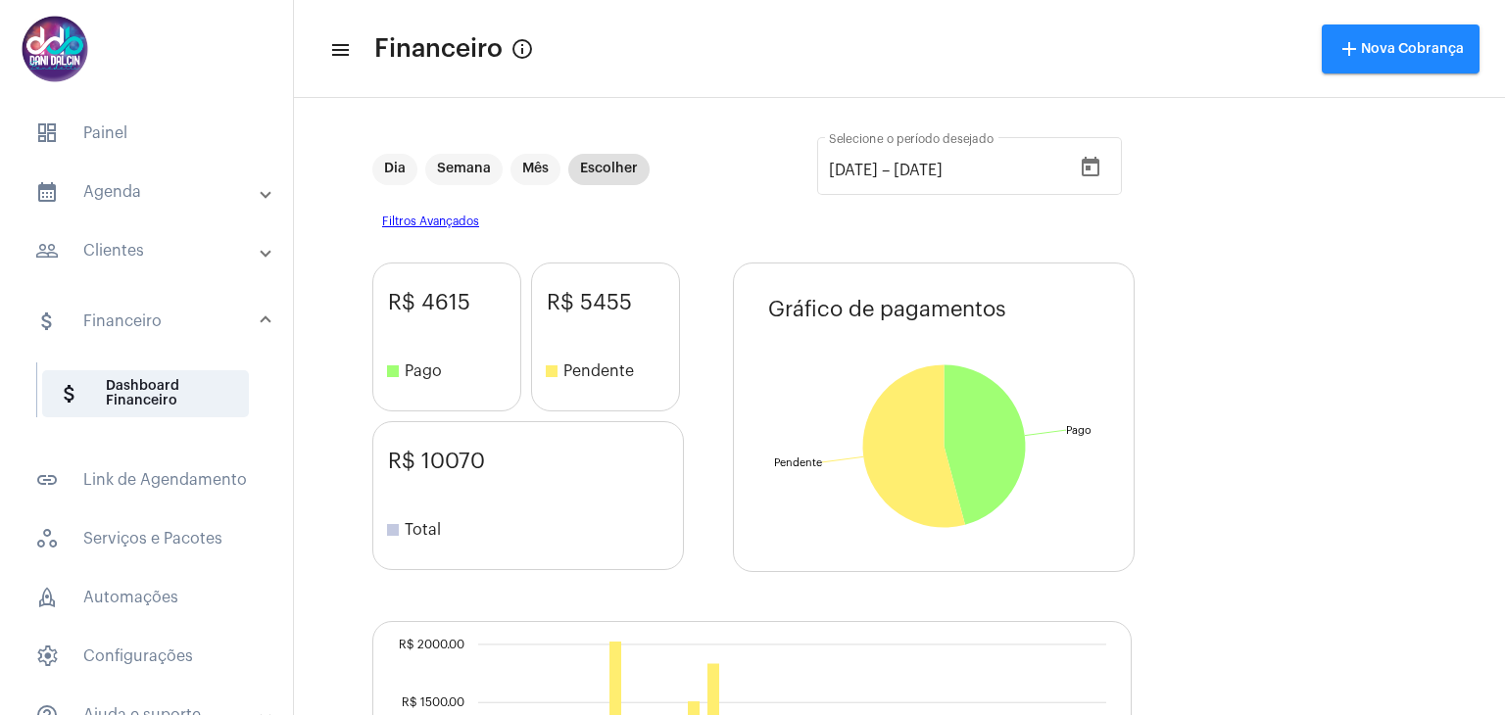
click at [137, 194] on mat-panel-title "calendar_month_outlined Agenda" at bounding box center [148, 192] width 226 height 24
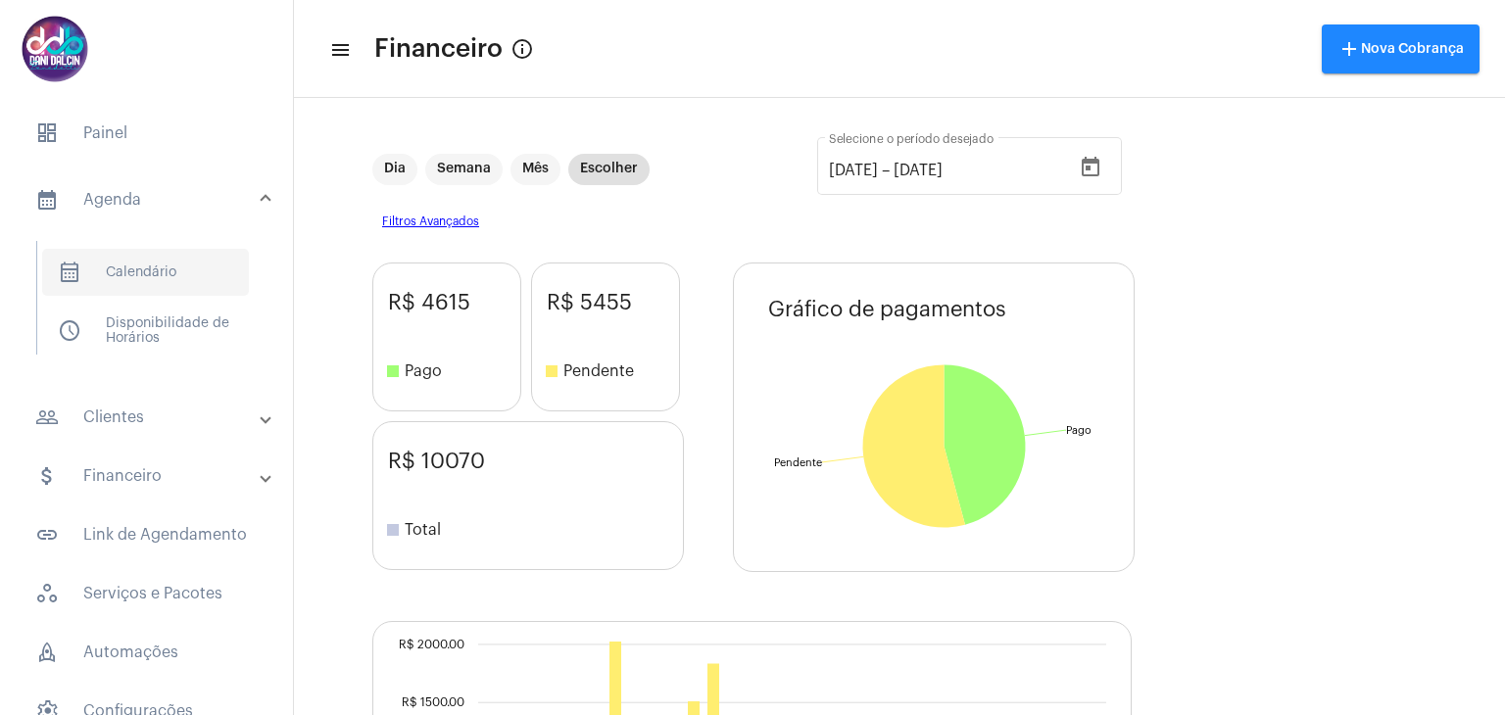
click at [168, 265] on span "calendar_month_outlined Calendário" at bounding box center [145, 272] width 207 height 47
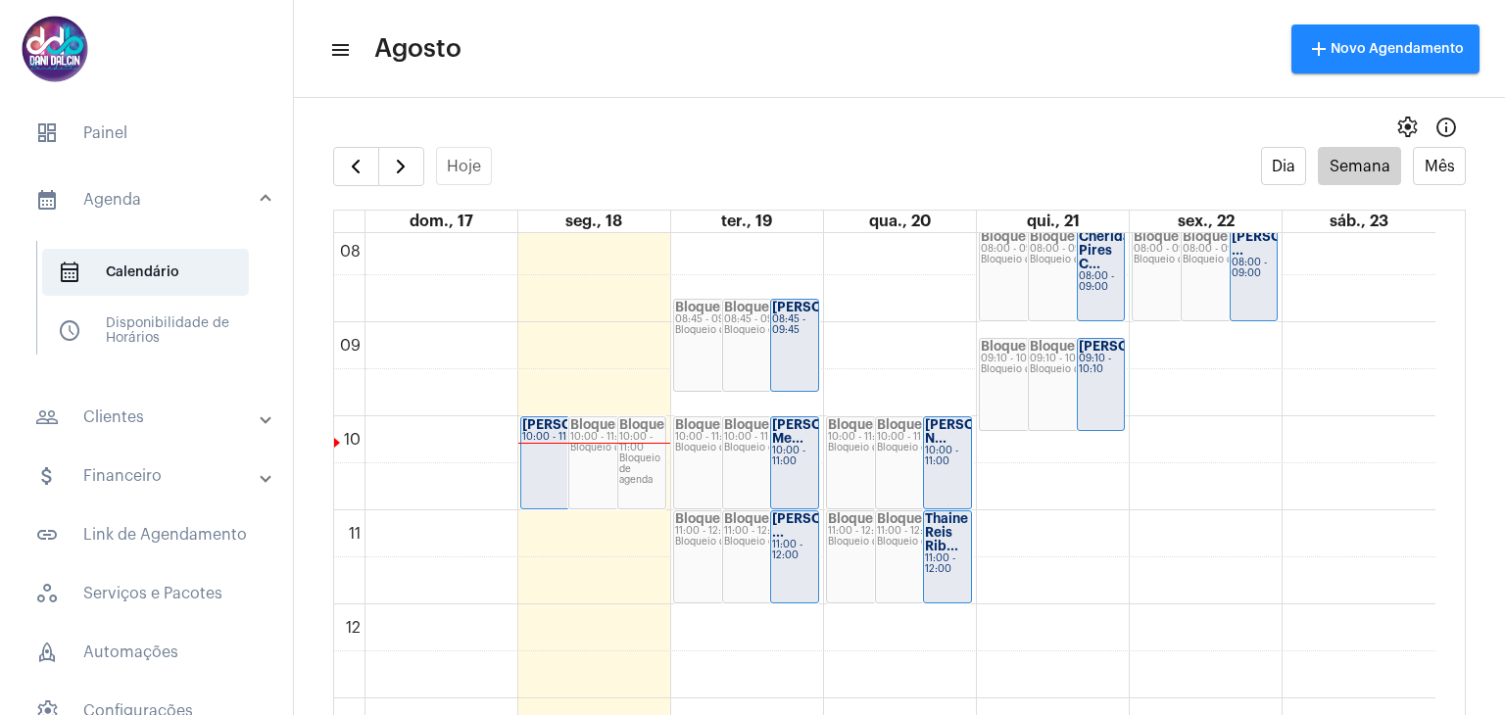
scroll to position [755, 0]
click at [538, 442] on div "10:00 - 11:00" at bounding box center [569, 439] width 94 height 11
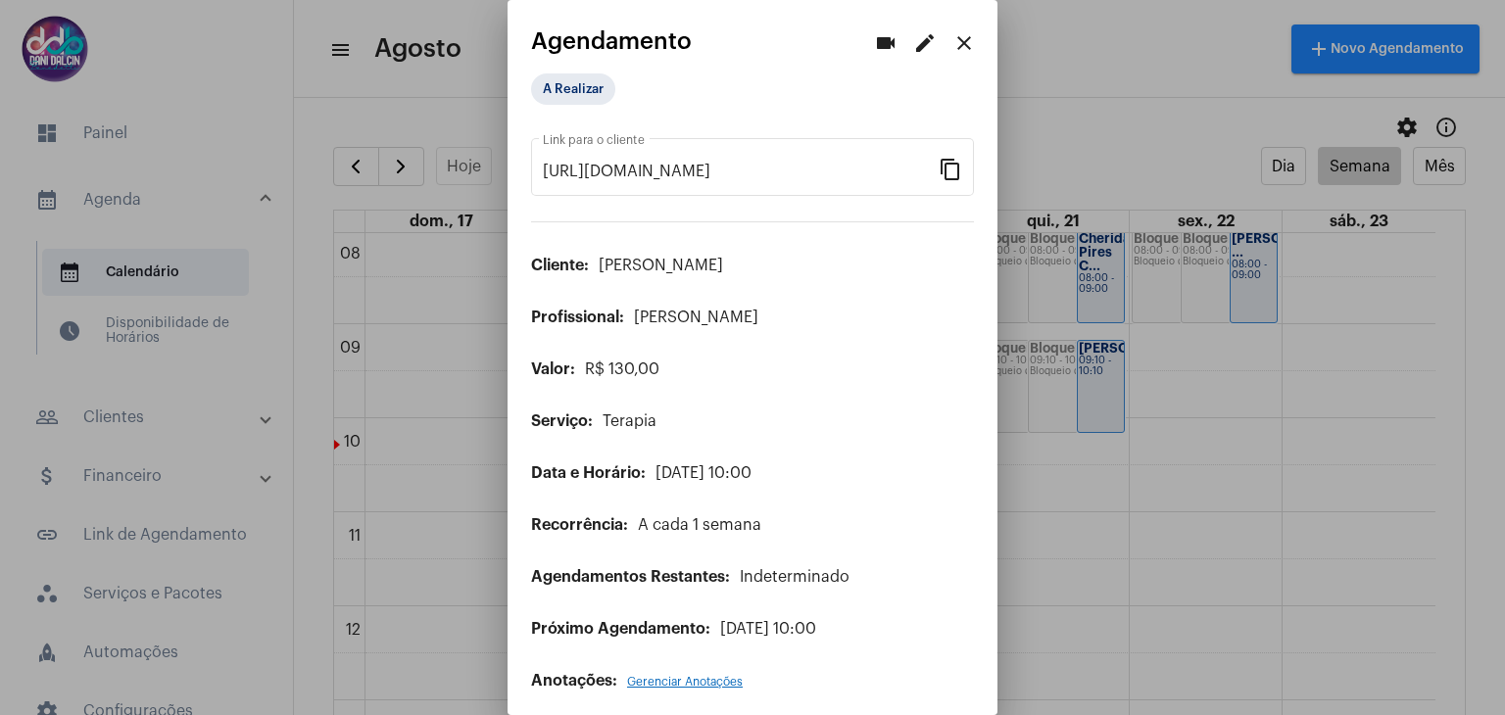
click at [952, 44] on mat-icon "close" at bounding box center [964, 43] width 24 height 24
